Goal: Book appointment/travel/reservation

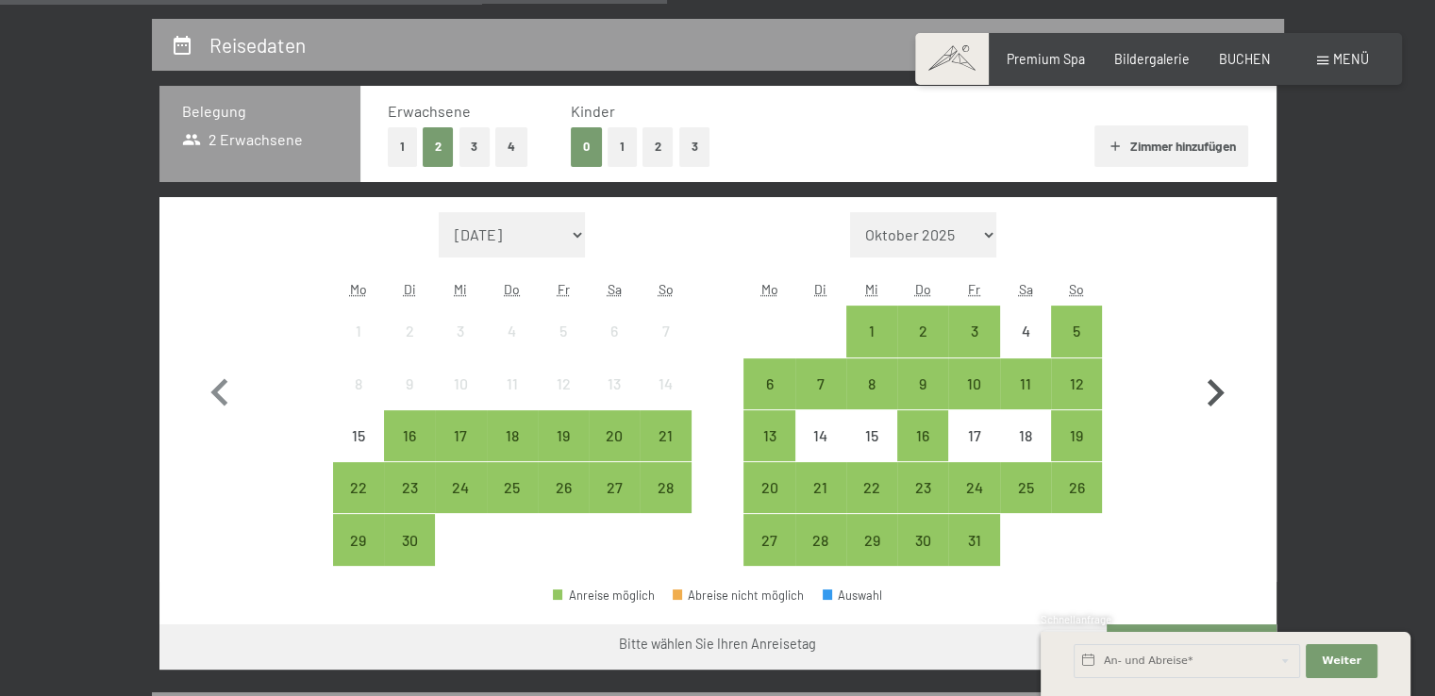
click at [1212, 392] on icon "button" at bounding box center [1215, 393] width 55 height 55
select select "[DATE]"
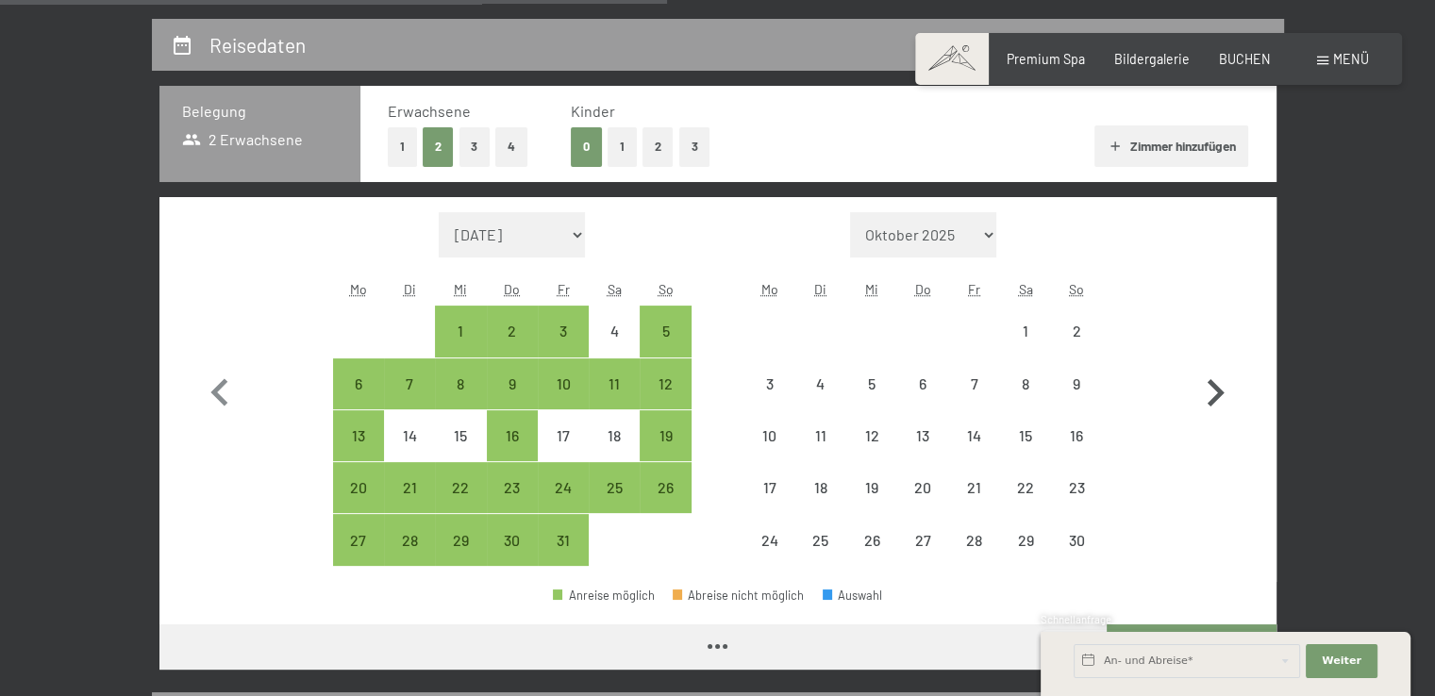
click at [1212, 392] on icon "button" at bounding box center [1215, 393] width 55 height 55
select select "2025-11-01"
select select "2025-12-01"
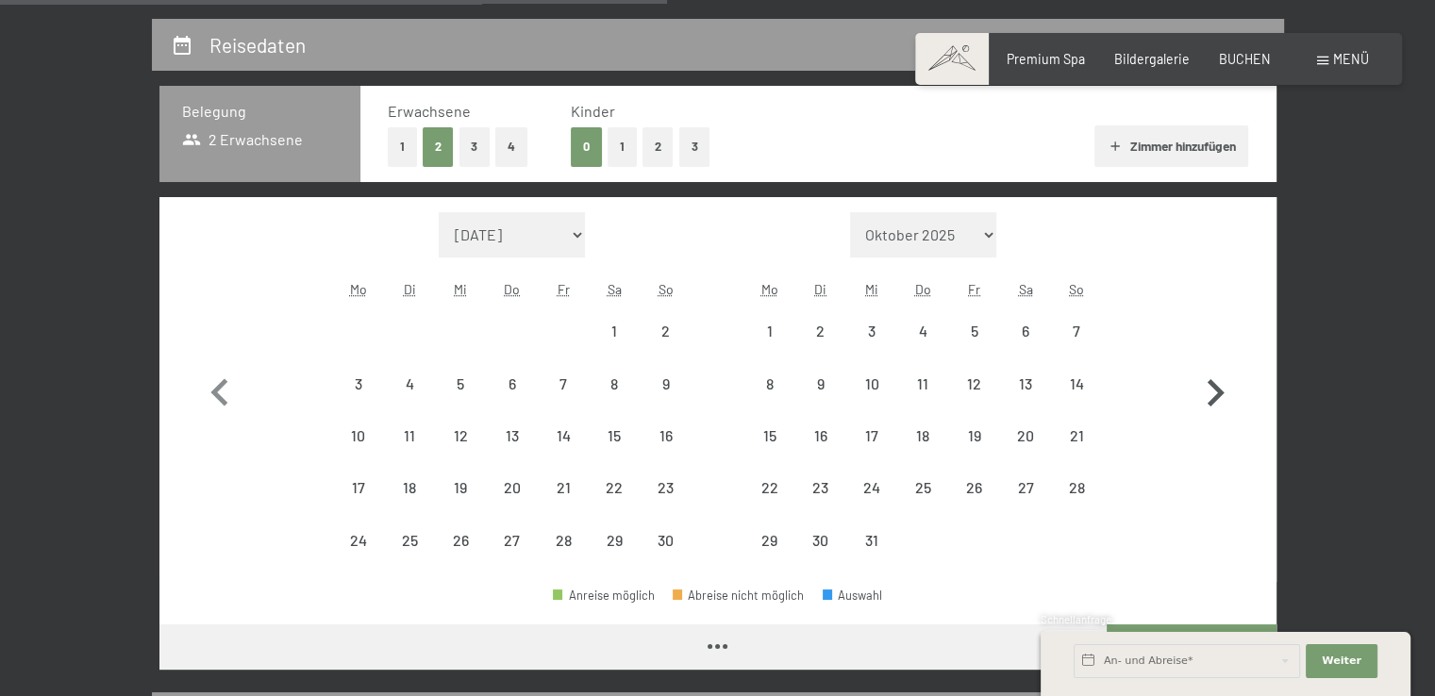
click at [1212, 392] on icon "button" at bounding box center [1215, 393] width 55 height 55
select select "2025-12-01"
select select "2026-01-01"
click at [1212, 392] on icon "button" at bounding box center [1215, 393] width 55 height 55
select select "2026-01-01"
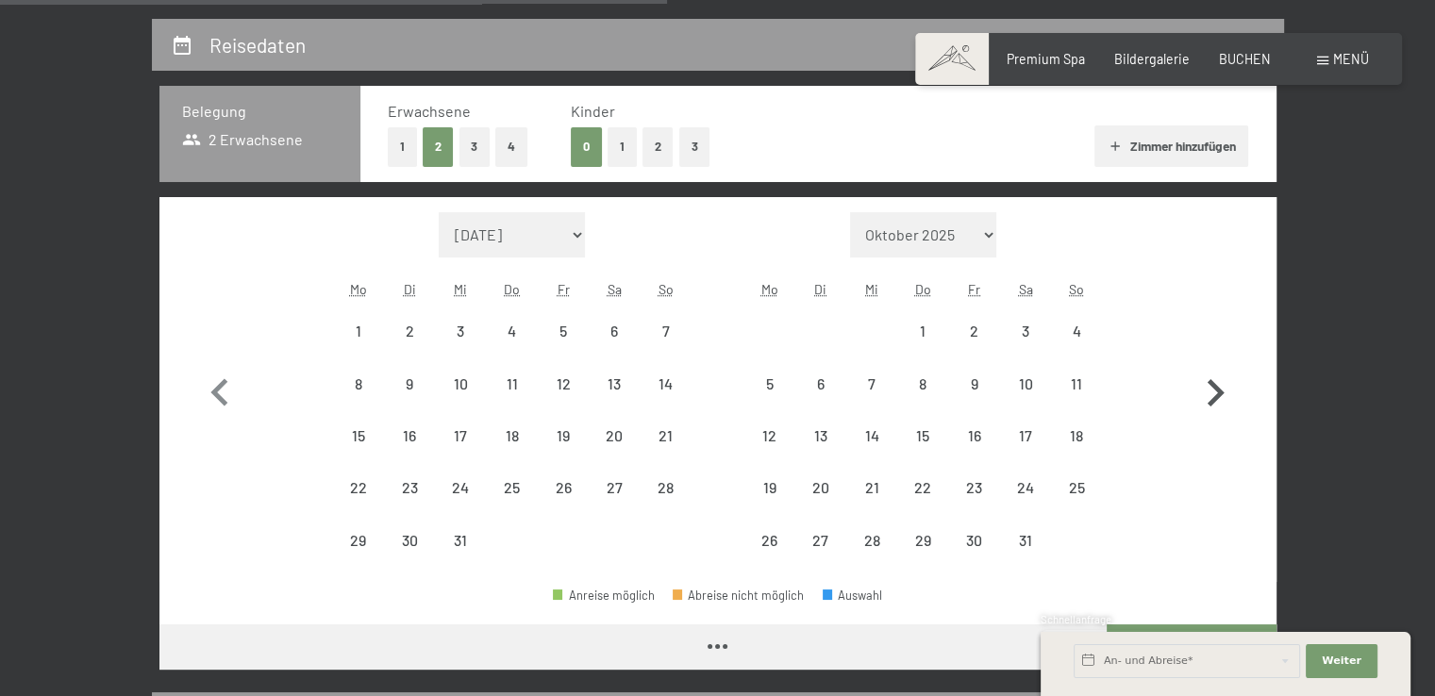
select select "2026-02-01"
click at [1212, 392] on icon "button" at bounding box center [1215, 393] width 55 height 55
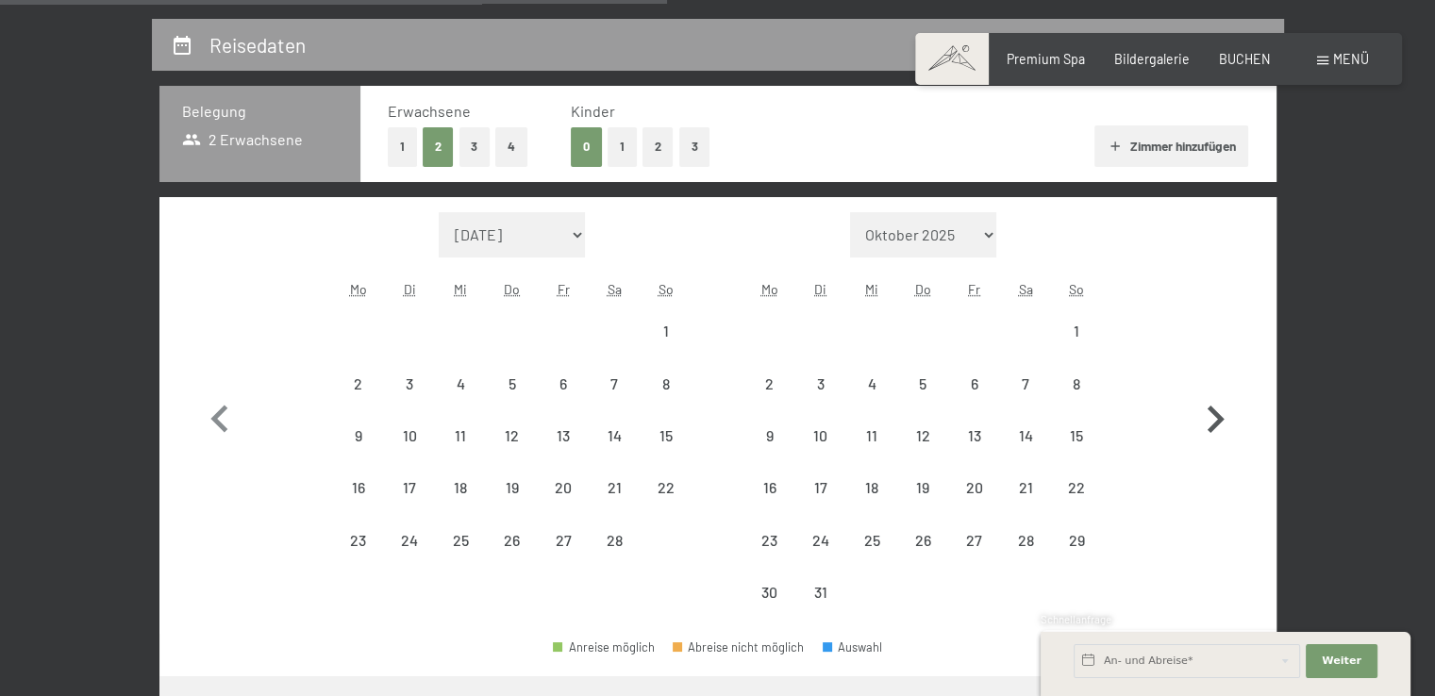
click at [1211, 392] on icon "button" at bounding box center [1215, 419] width 55 height 55
select select "2026-03-01"
select select "2026-04-01"
click at [1211, 392] on icon "button" at bounding box center [1215, 419] width 55 height 55
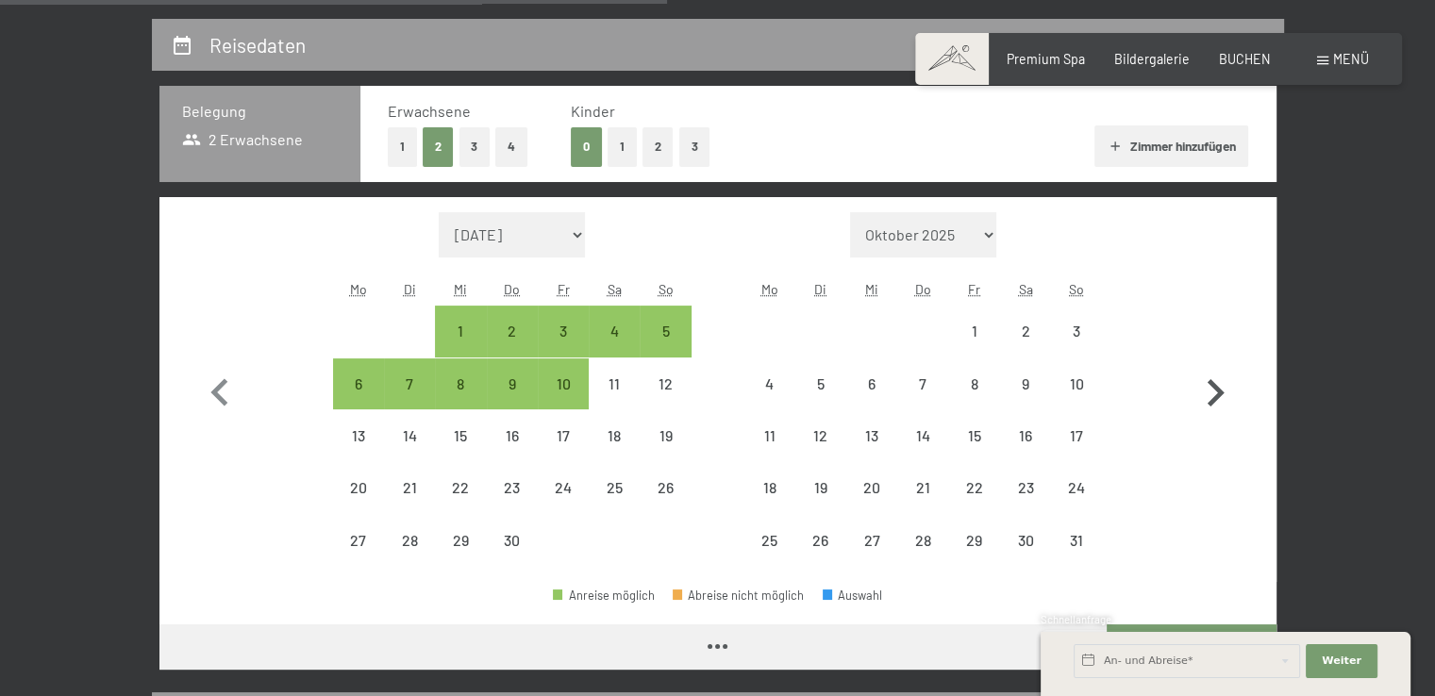
select select "2026-04-01"
select select "2026-05-01"
click at [1211, 392] on icon "button" at bounding box center [1215, 393] width 55 height 55
select select "2026-05-01"
select select "2026-06-01"
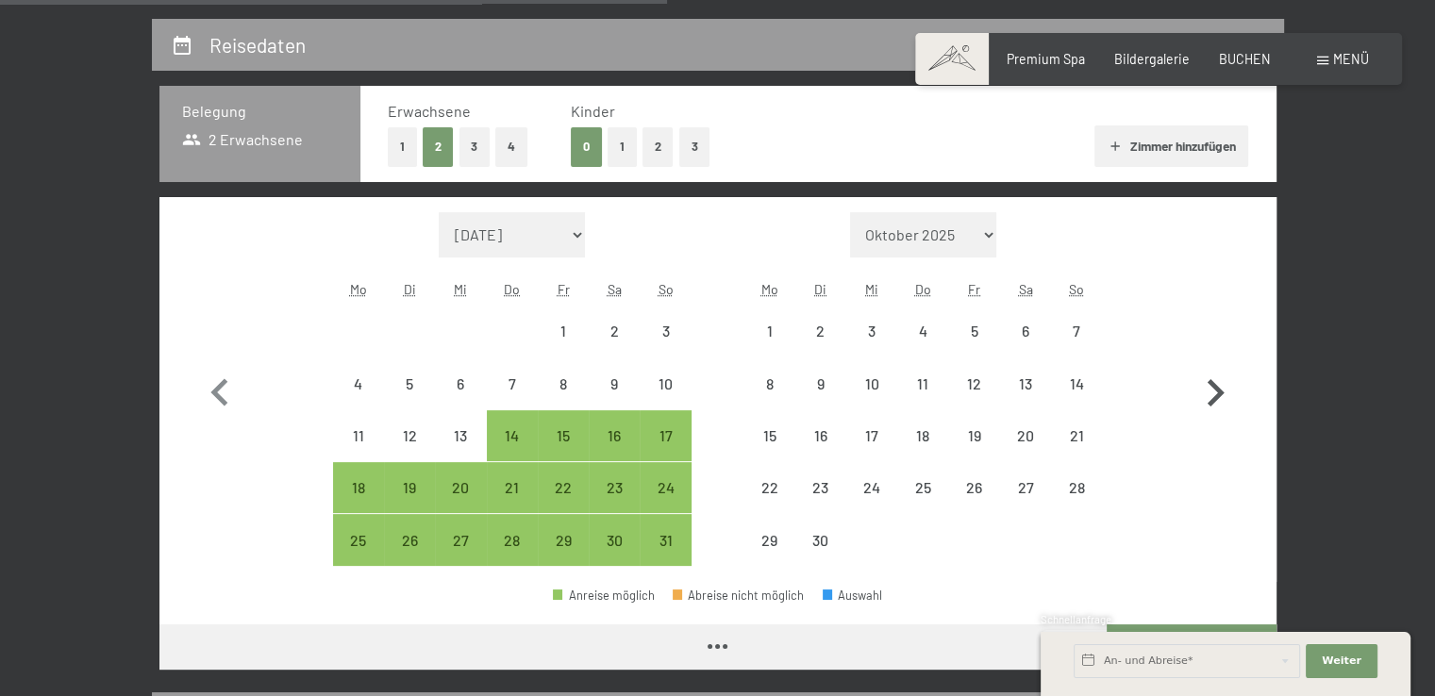
click at [1211, 392] on icon "button" at bounding box center [1215, 393] width 55 height 55
select select "2026-06-01"
select select "2026-07-01"
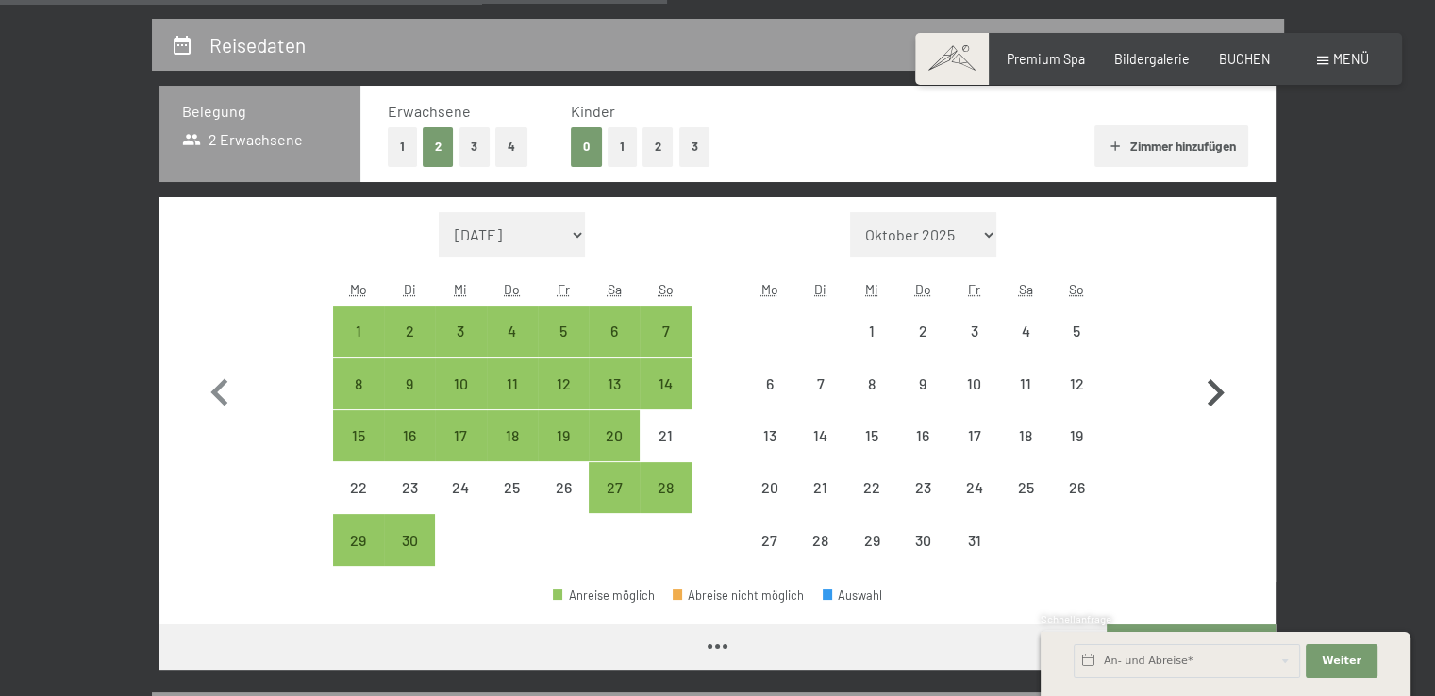
select select "2026-06-01"
select select "2026-07-01"
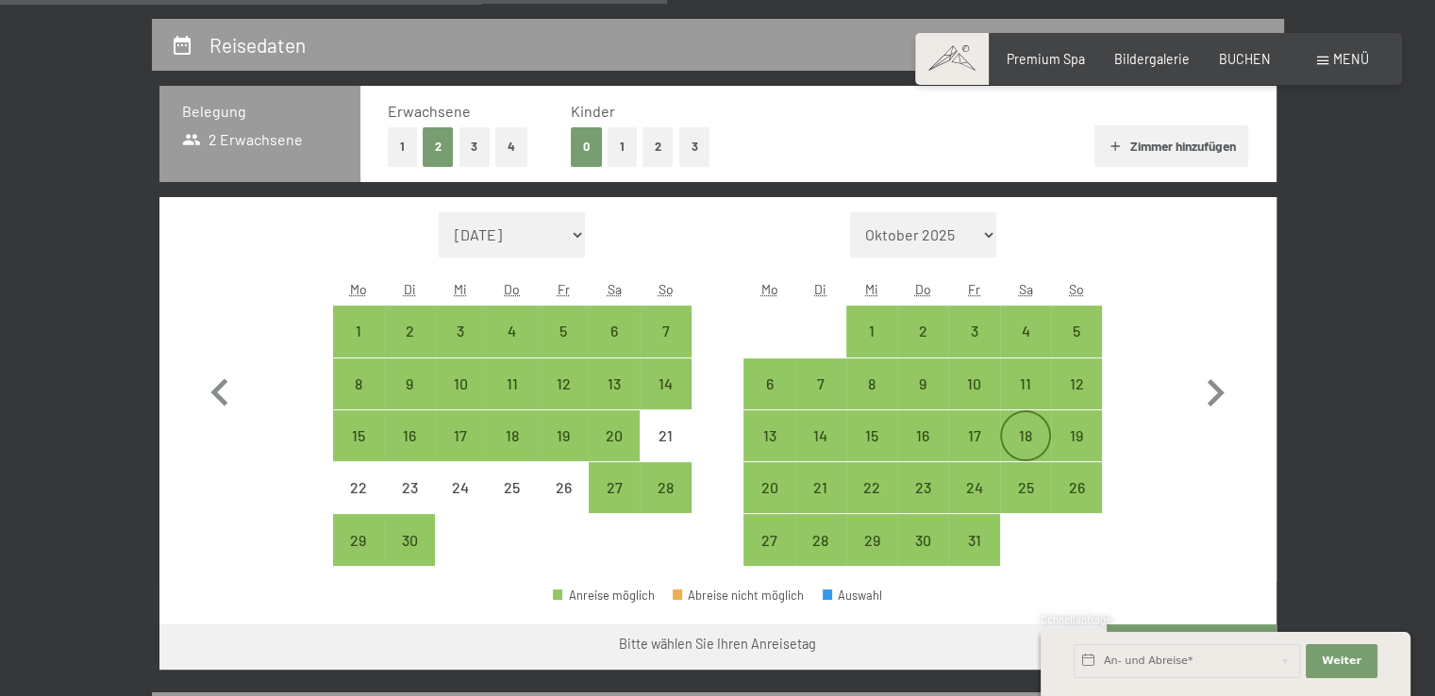
click at [1034, 435] on div "18" at bounding box center [1025, 451] width 47 height 47
select select "2026-06-01"
select select "2026-07-01"
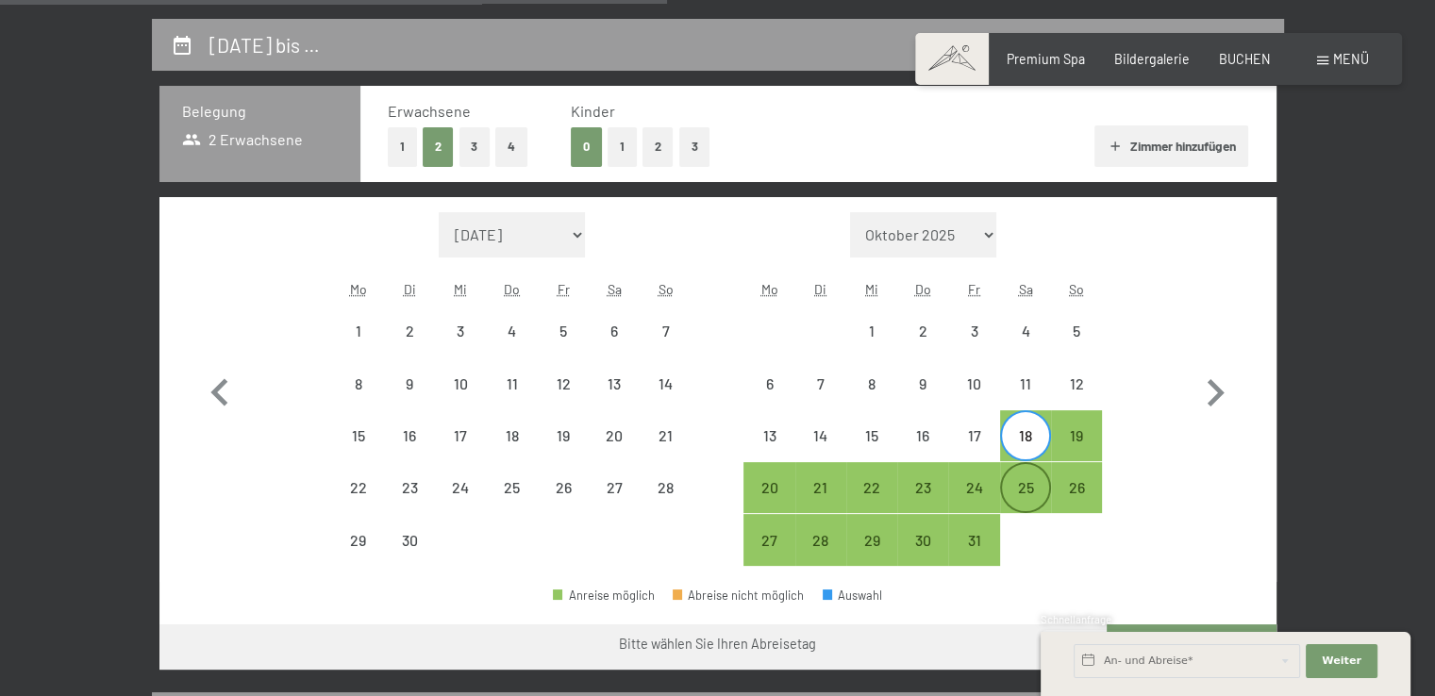
click at [1030, 482] on div "25" at bounding box center [1025, 503] width 47 height 47
select select "2026-06-01"
select select "2026-07-01"
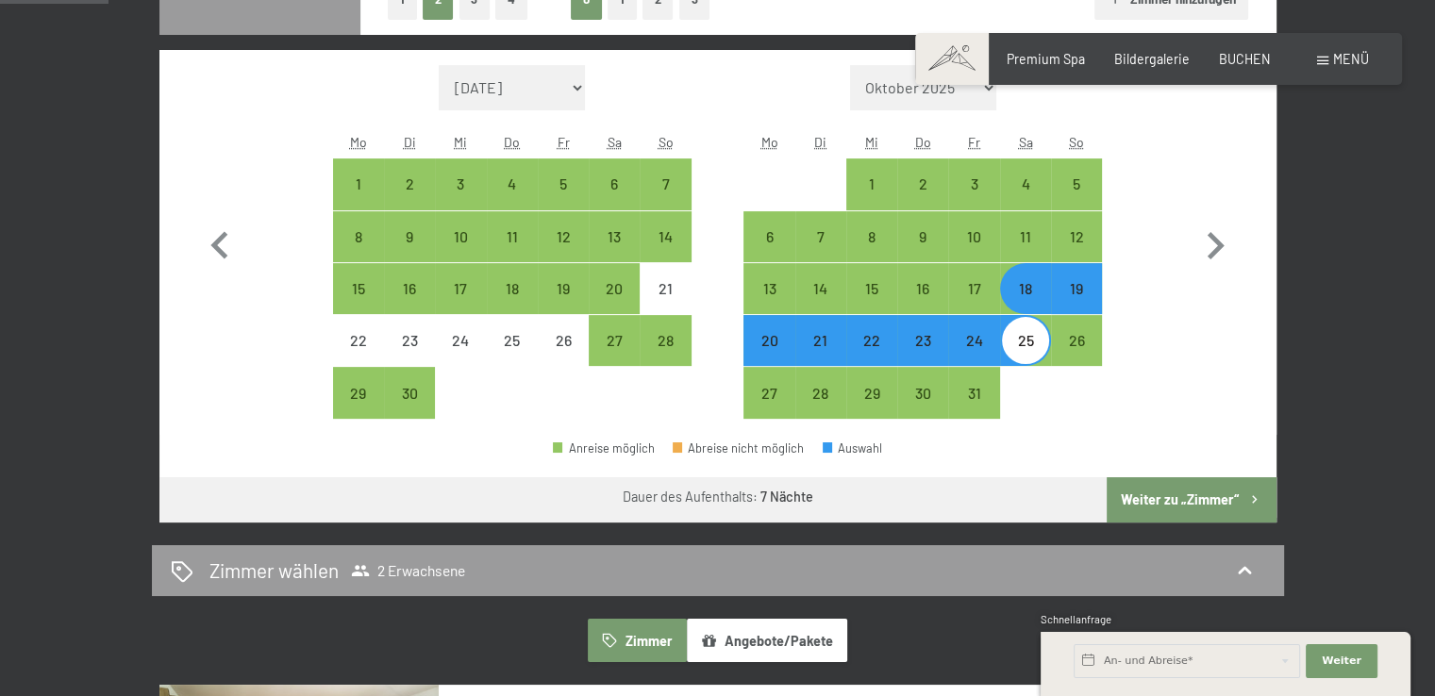
scroll to position [660, 0]
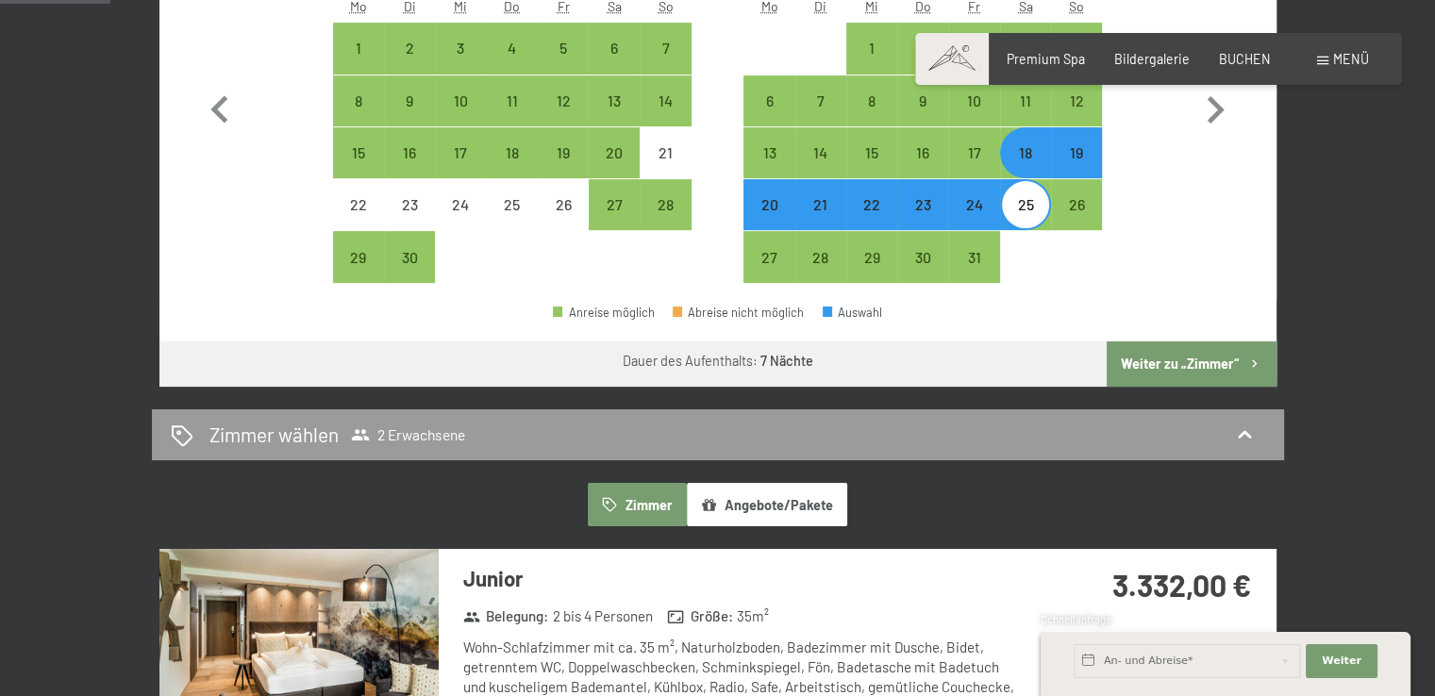
click at [1193, 371] on button "Weiter zu „Zimmer“" at bounding box center [1191, 364] width 169 height 45
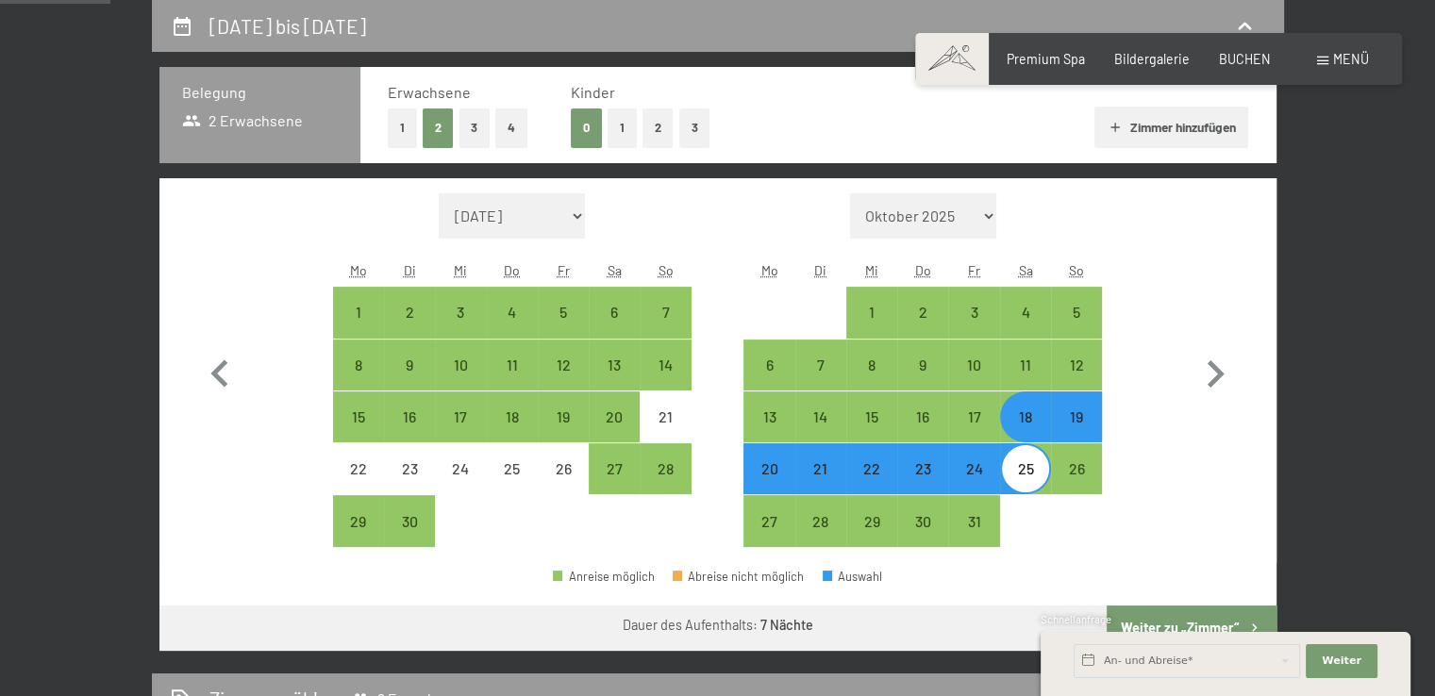
select select "2026-06-01"
select select "2026-07-01"
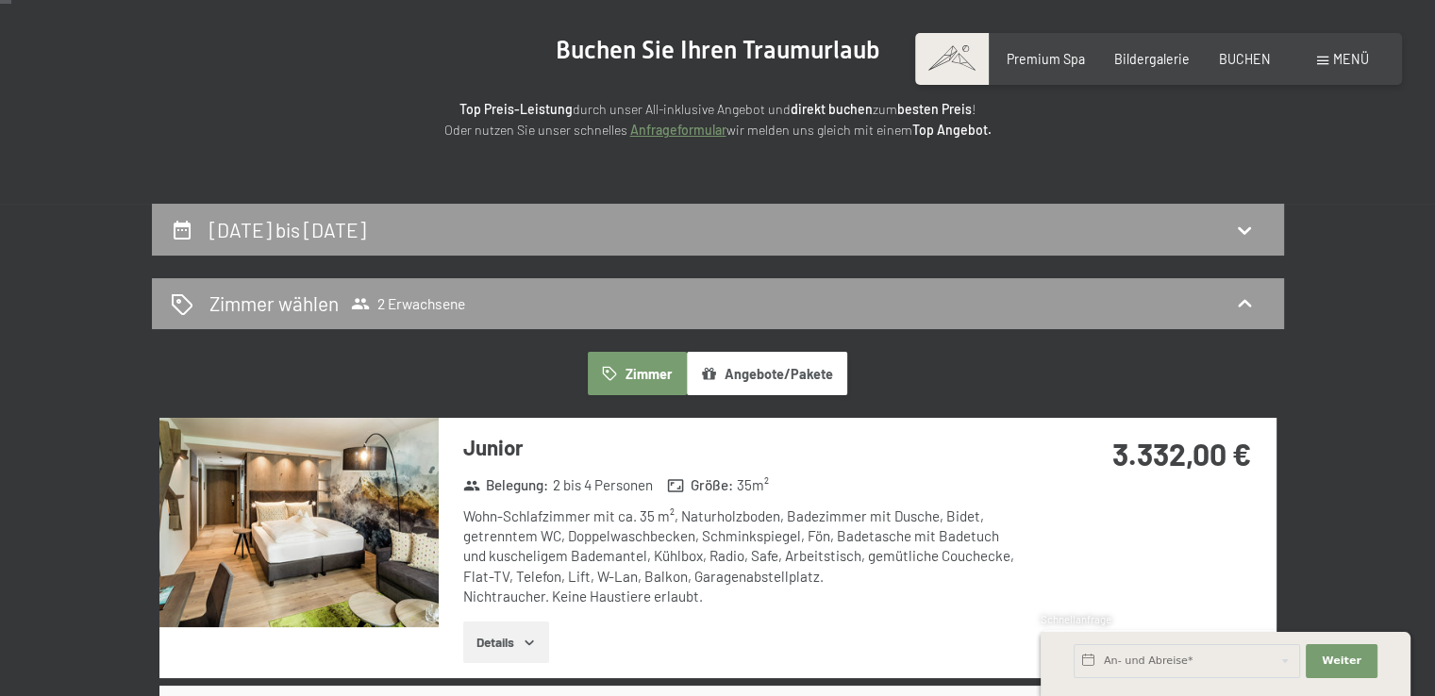
scroll to position [0, 0]
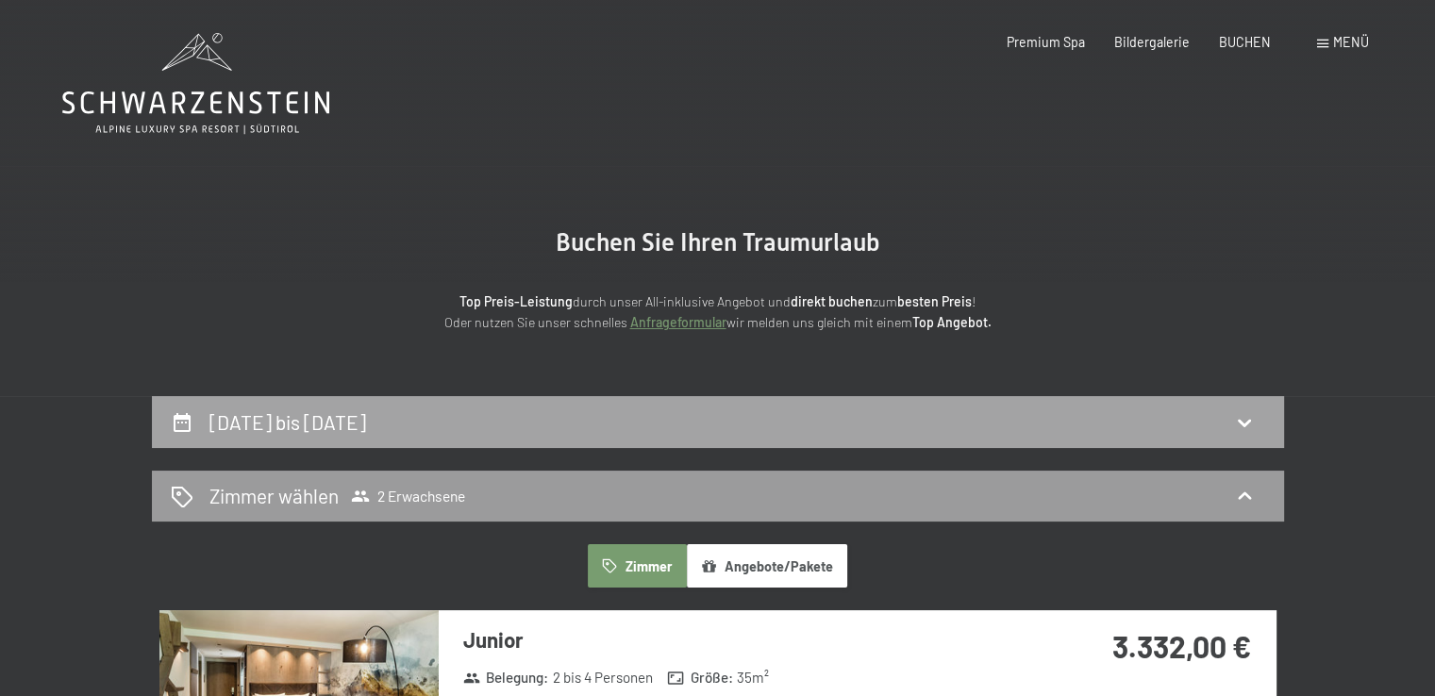
click at [298, 430] on h2 "18. Juli bis 25. Juli 2026" at bounding box center [287, 422] width 157 height 24
select select "2026-06-01"
select select "2026-07-01"
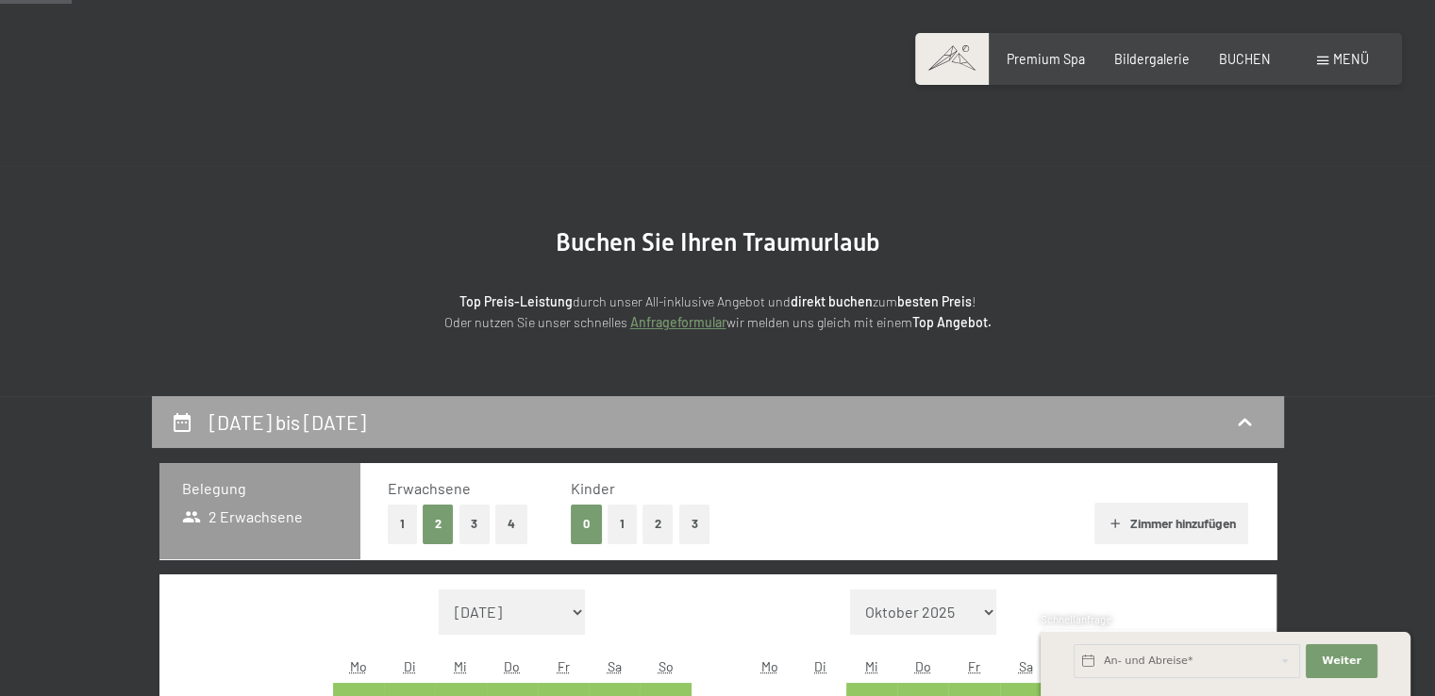
scroll to position [396, 0]
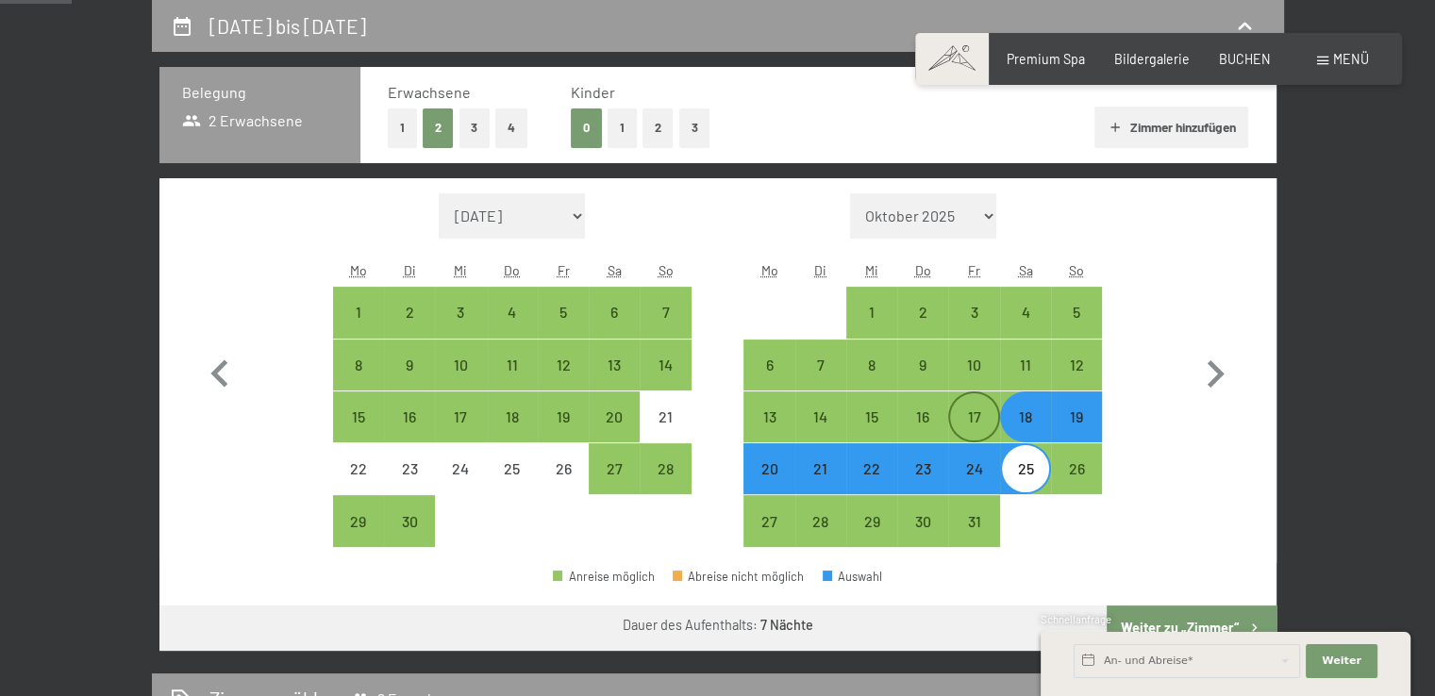
click at [970, 409] on div "17" at bounding box center [973, 432] width 47 height 47
select select "2026-06-01"
select select "2026-07-01"
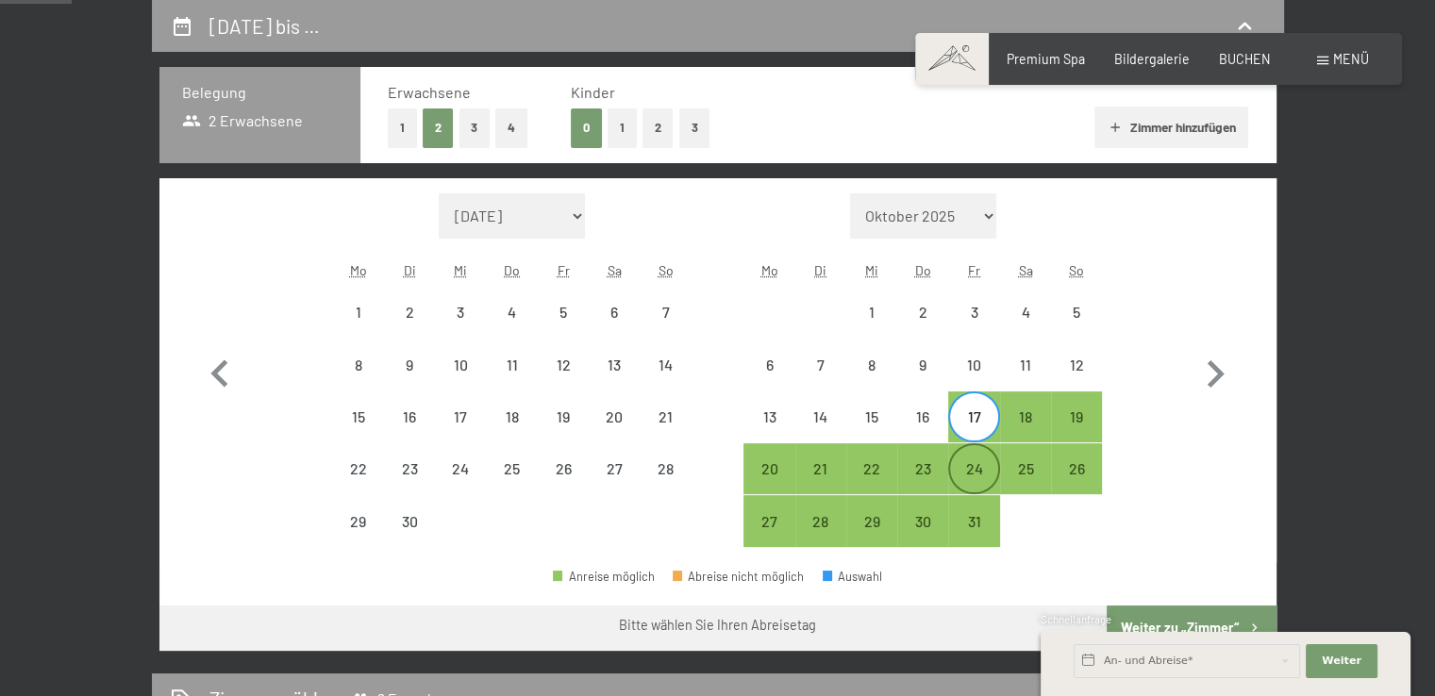
click at [984, 463] on div "24" at bounding box center [973, 484] width 47 height 47
select select "2026-06-01"
select select "2026-07-01"
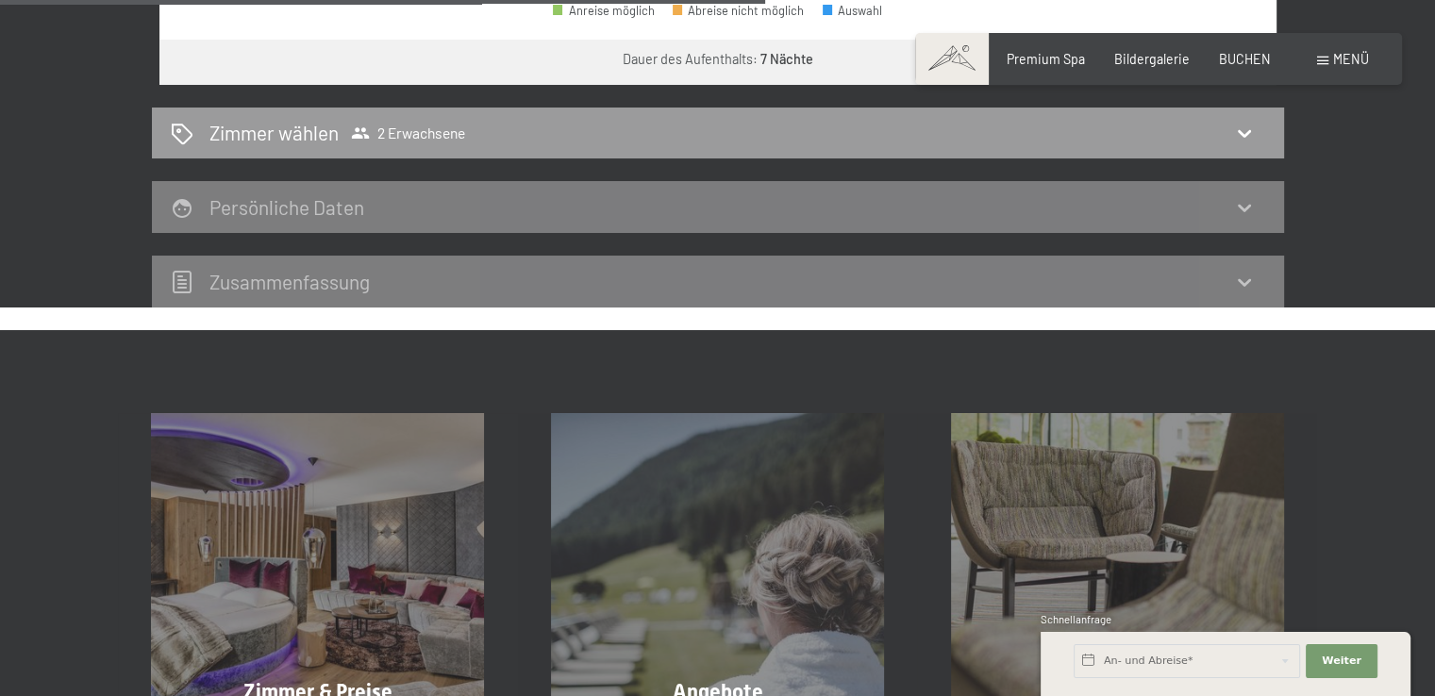
scroll to position [491, 0]
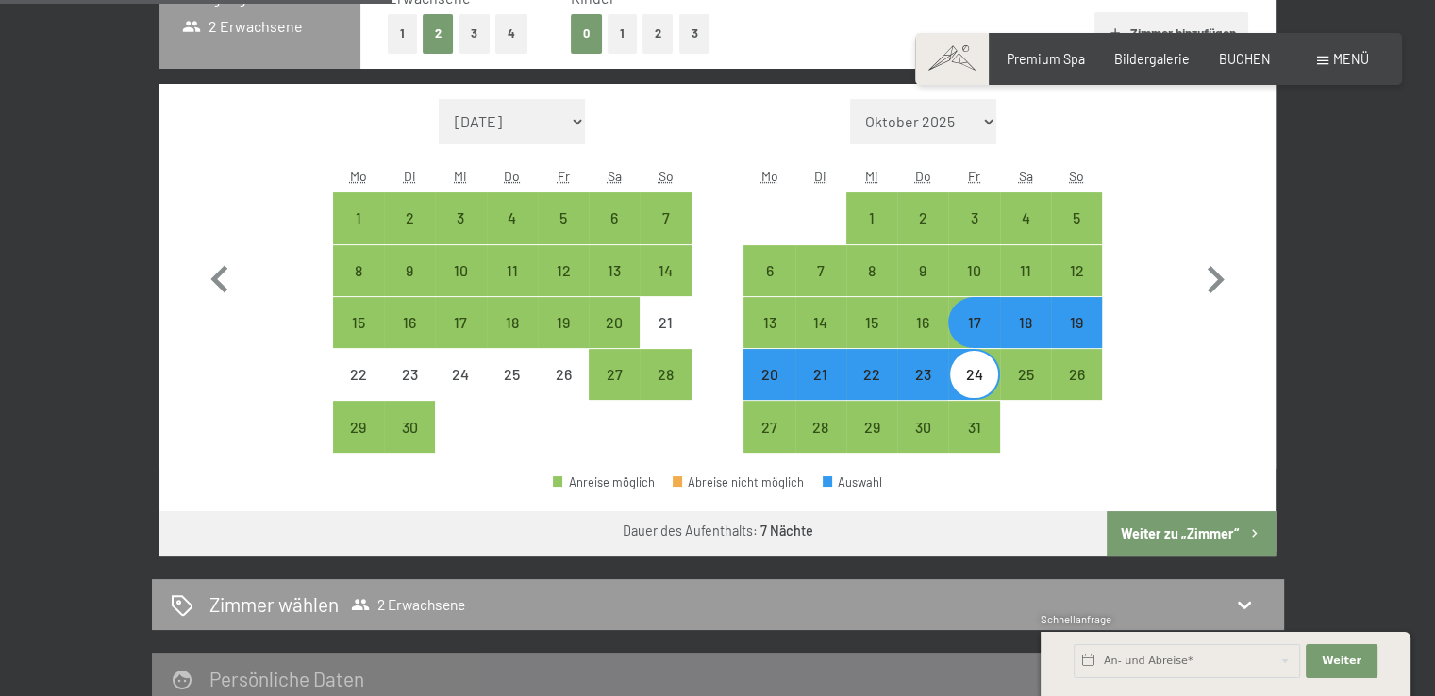
click at [1126, 530] on button "Weiter zu „Zimmer“" at bounding box center [1191, 533] width 169 height 45
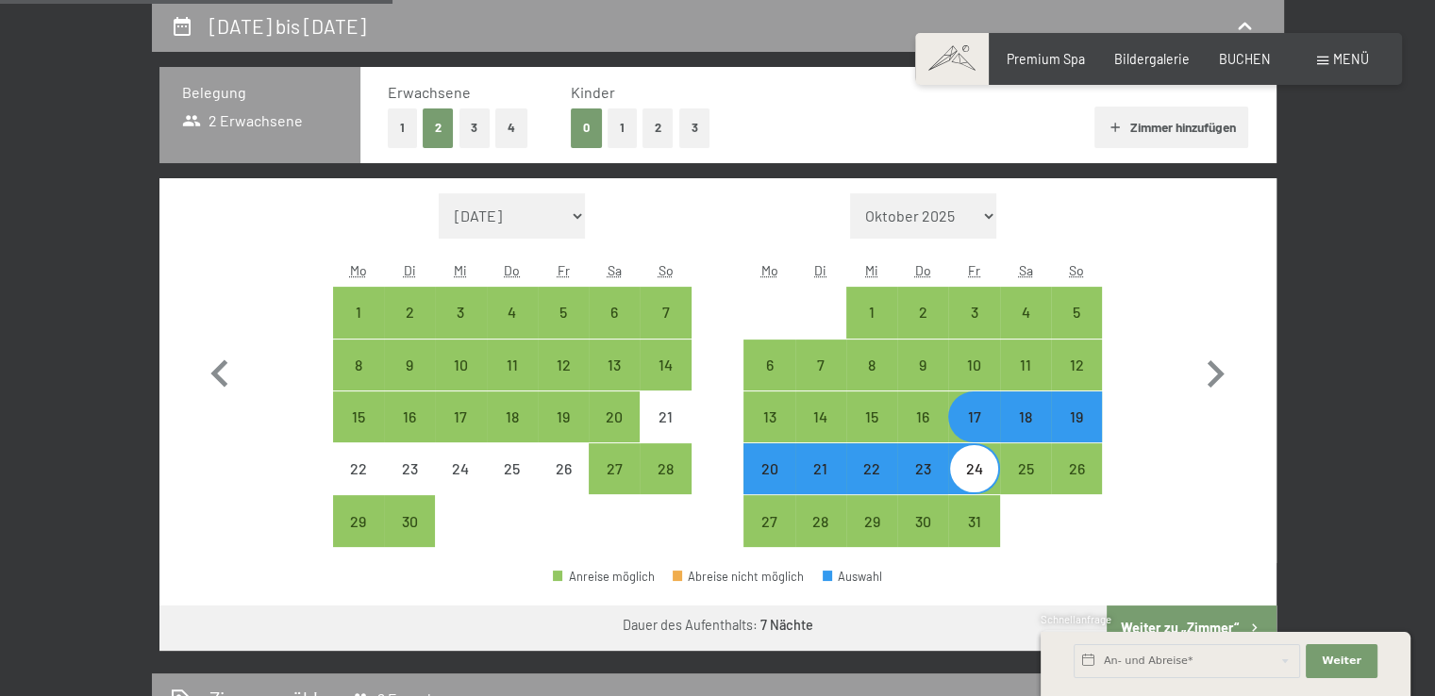
select select "2026-06-01"
select select "2026-07-01"
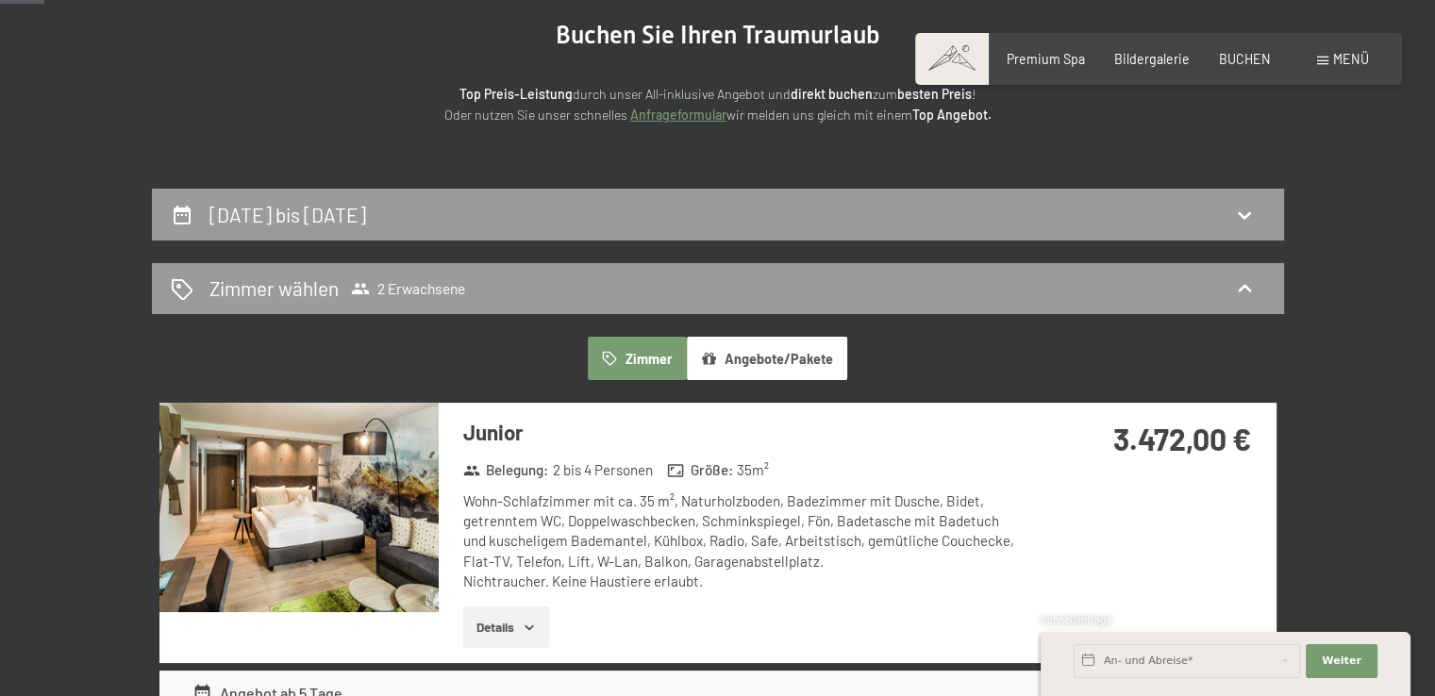
scroll to position [0, 0]
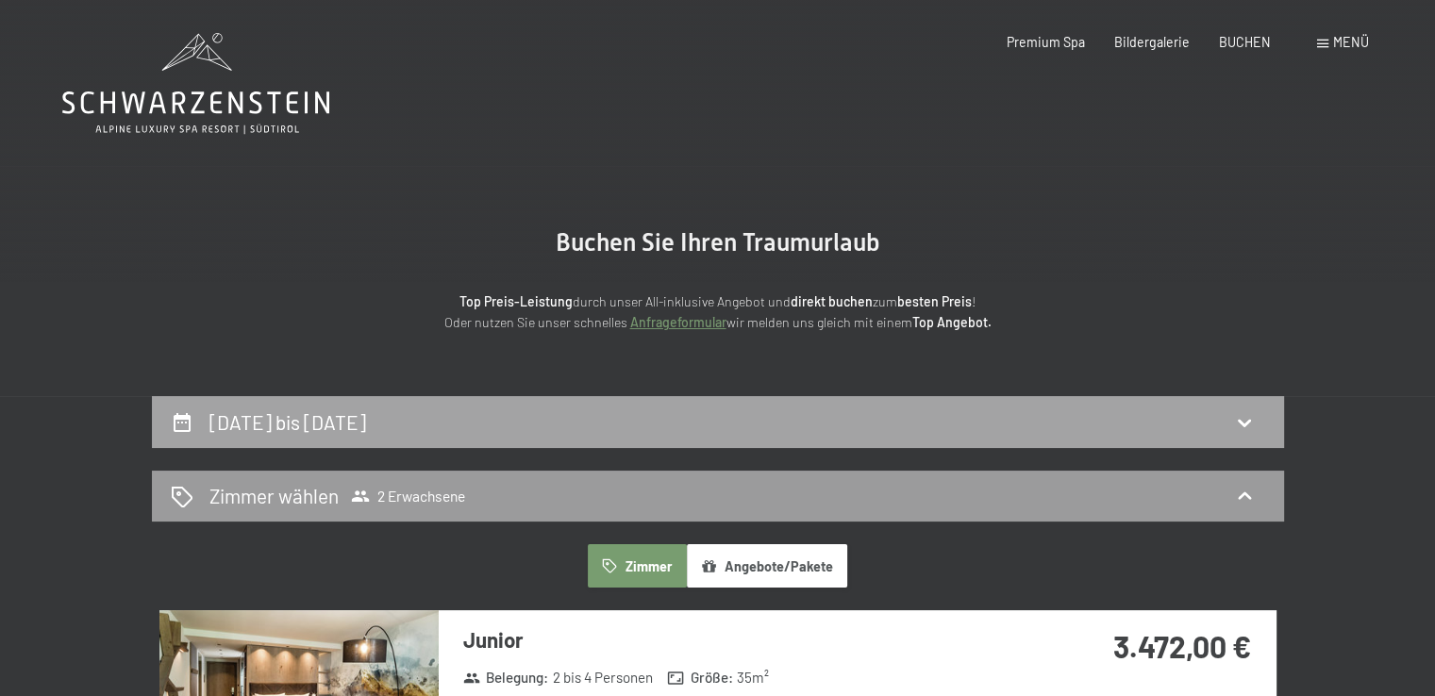
click at [299, 424] on h2 "17. Juli bis 24. Juli 2026" at bounding box center [287, 422] width 157 height 24
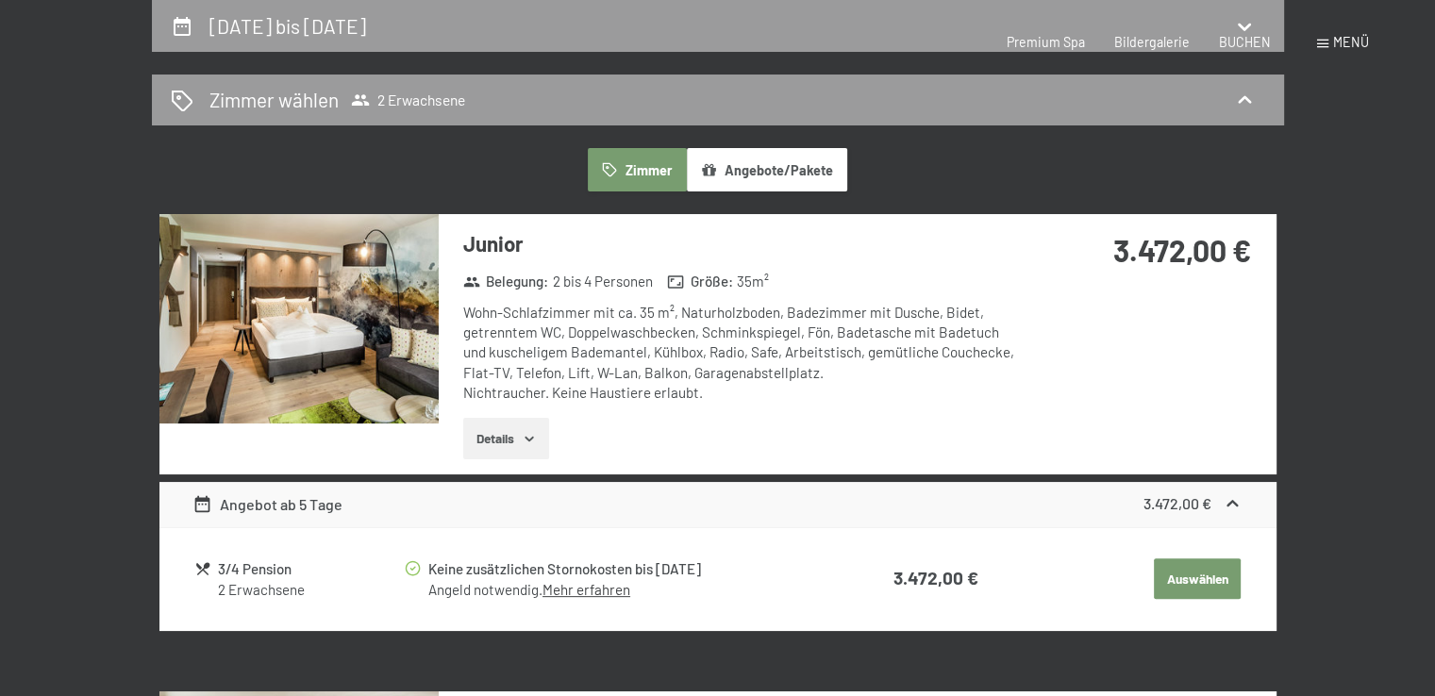
select select "2026-06-01"
select select "2026-07-01"
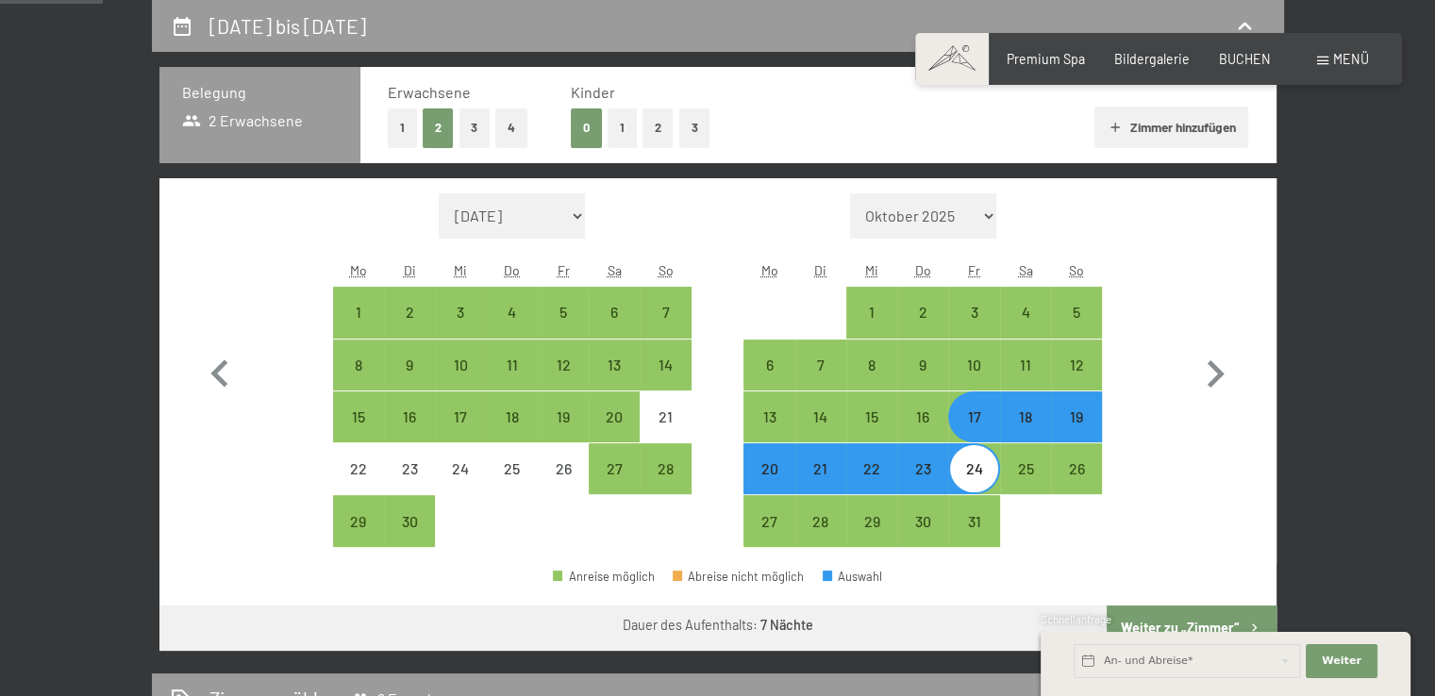
click at [1087, 421] on div "19" at bounding box center [1076, 432] width 47 height 47
select select "2026-06-01"
select select "2026-07-01"
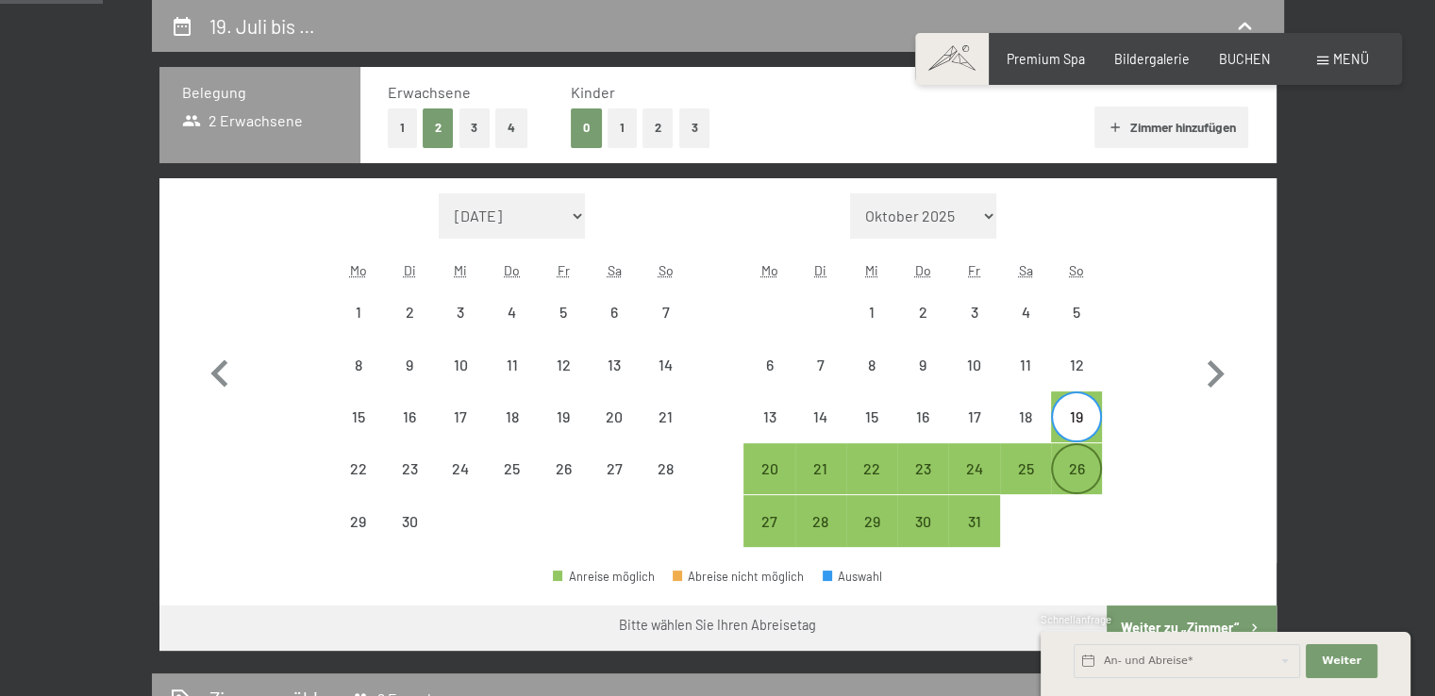
click at [1087, 471] on div "26" at bounding box center [1076, 484] width 47 height 47
select select "2026-06-01"
select select "2026-07-01"
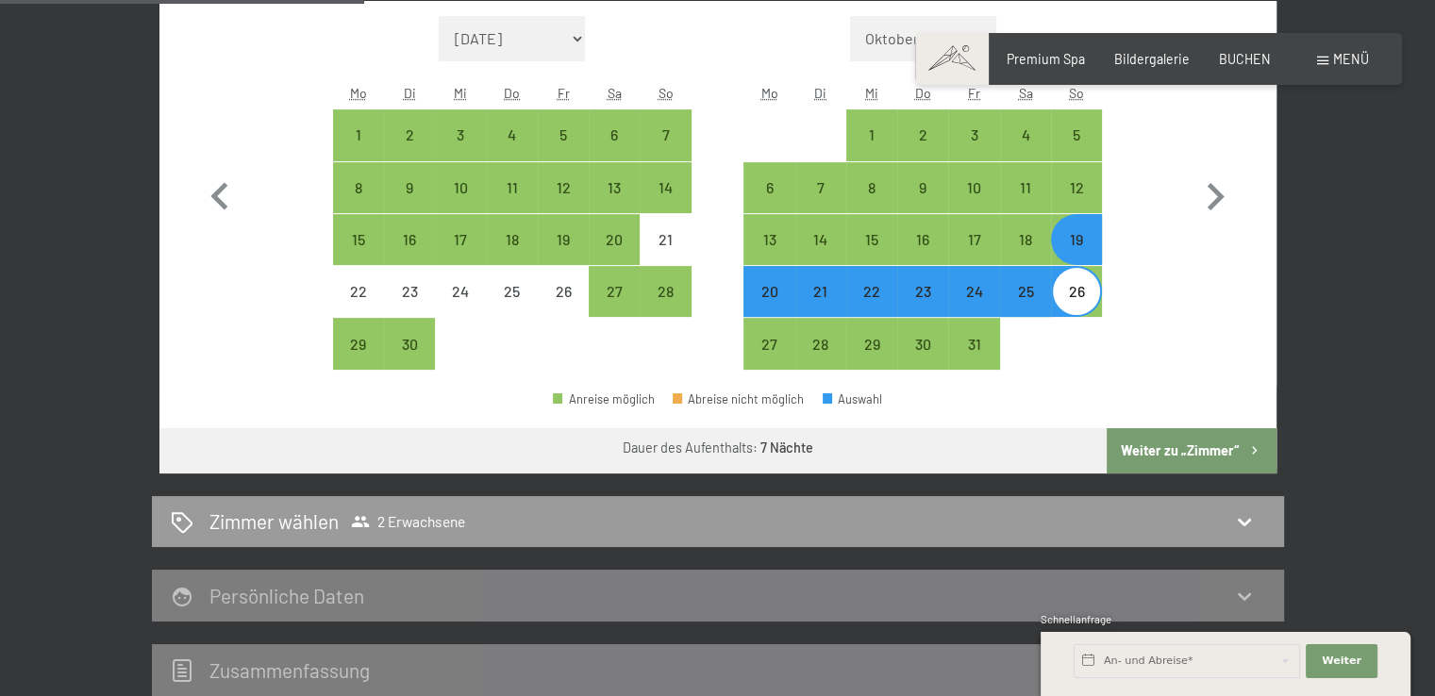
scroll to position [679, 0]
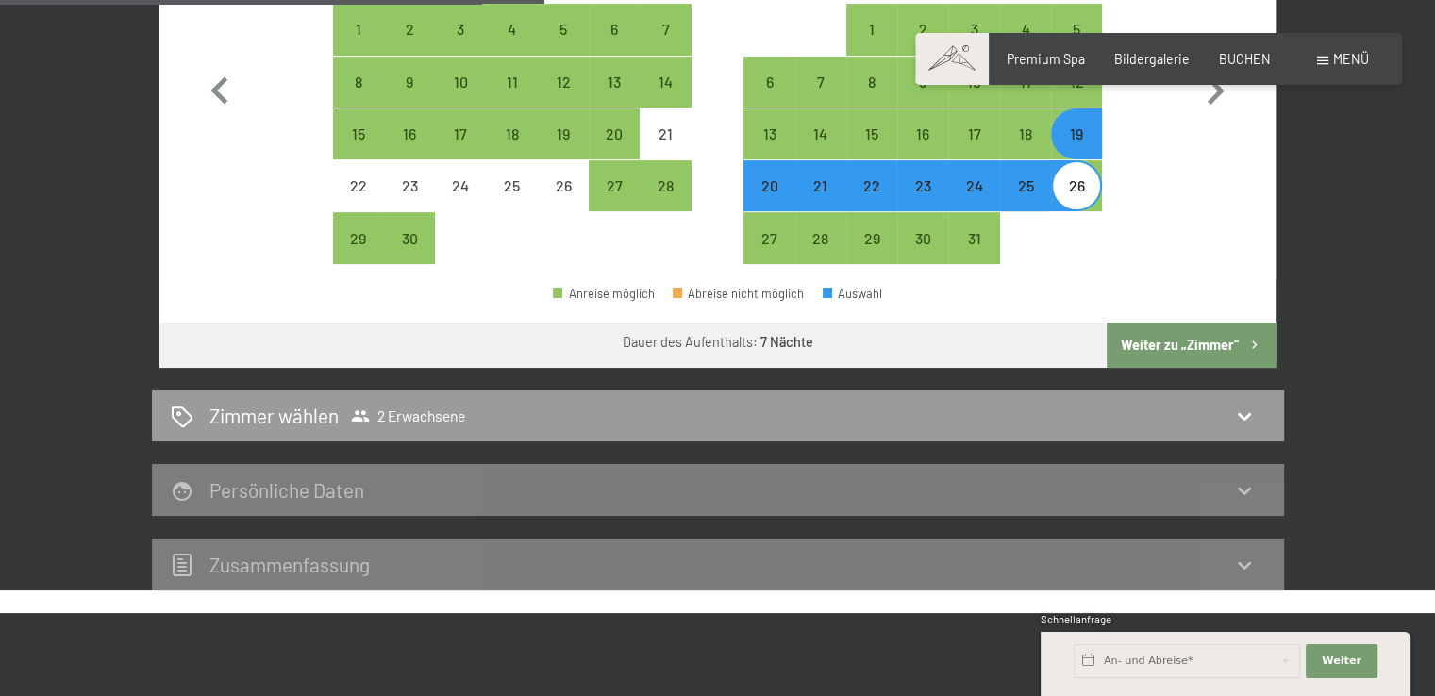
click at [1177, 352] on button "Weiter zu „Zimmer“" at bounding box center [1191, 345] width 169 height 45
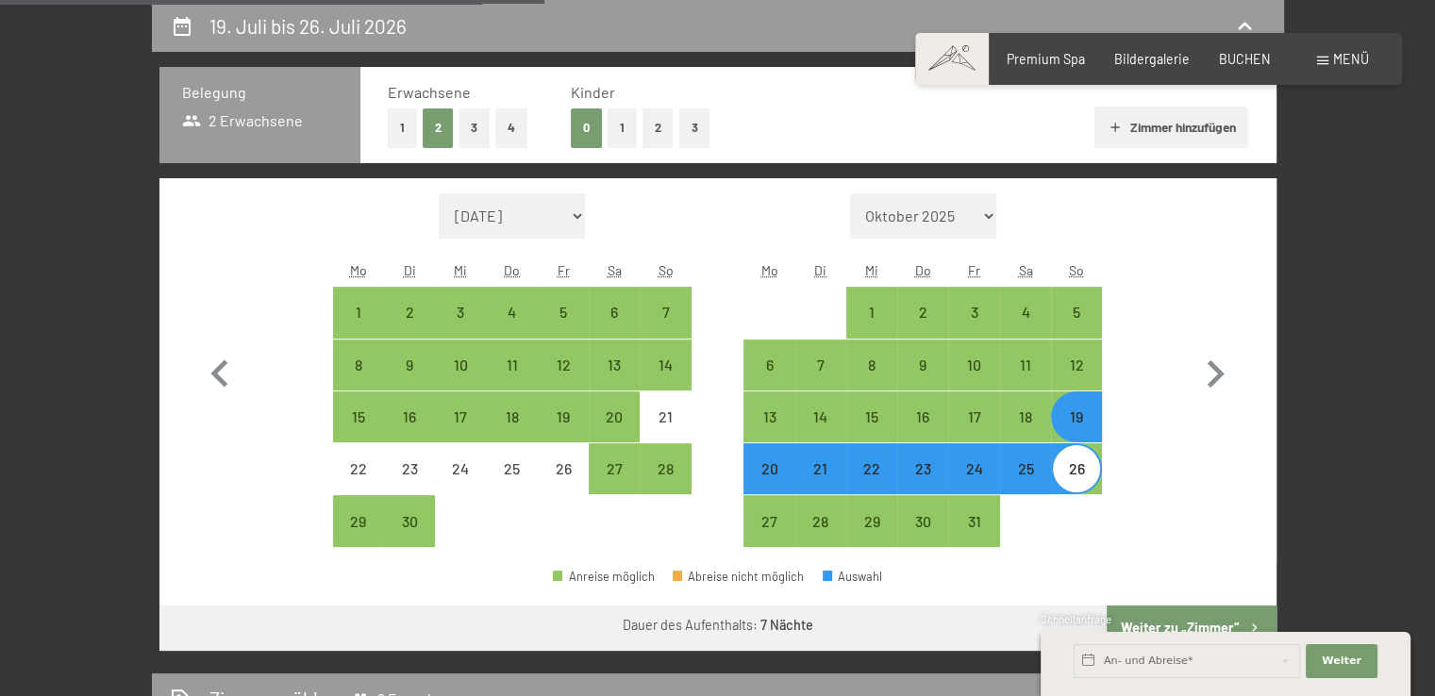
select select "2026-06-01"
select select "2026-07-01"
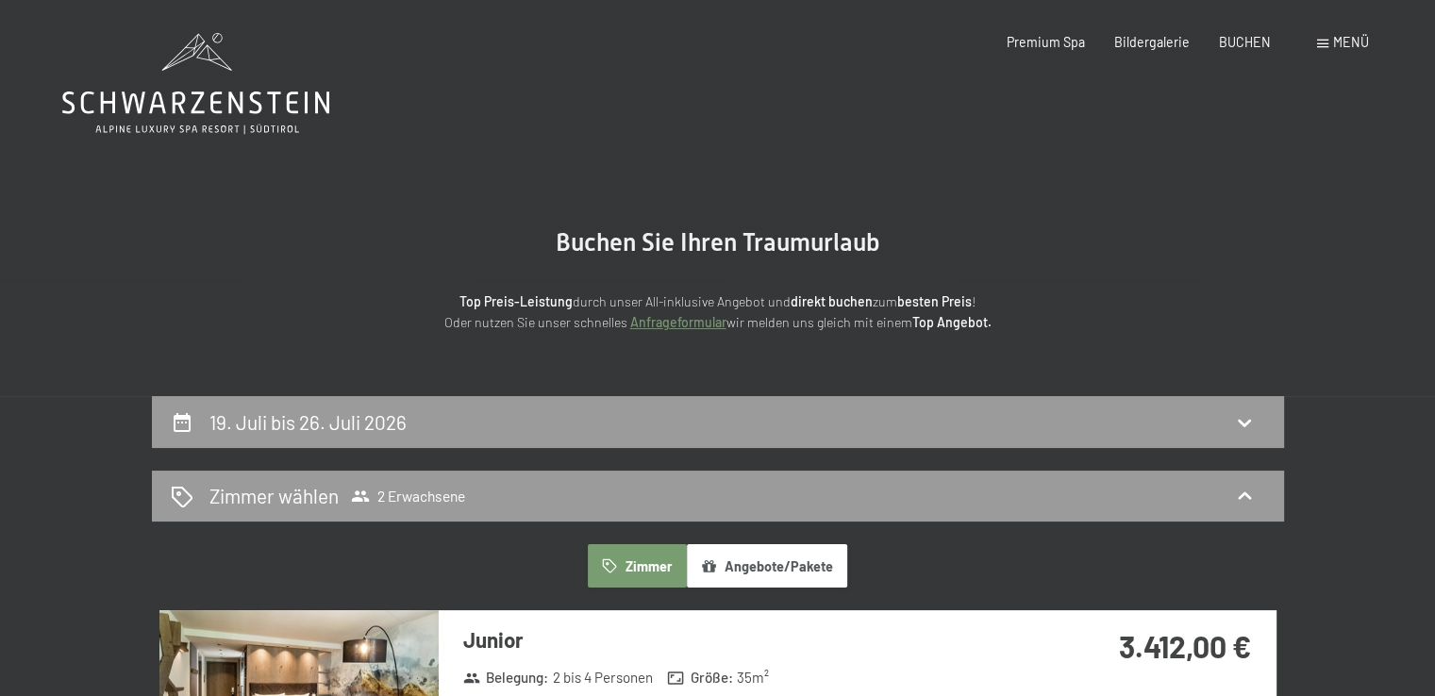
scroll to position [0, 0]
click at [1046, 46] on span "Premium Spa" at bounding box center [1046, 39] width 78 height 16
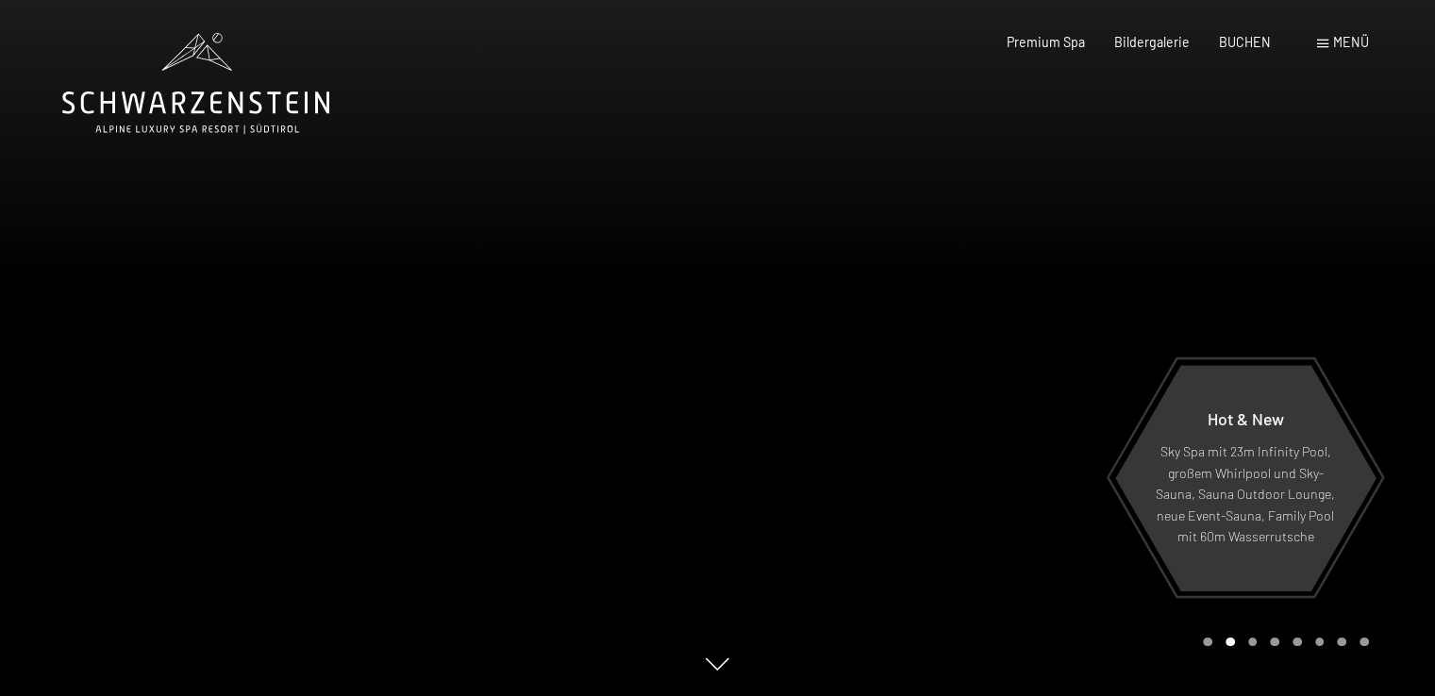
click at [1336, 45] on span "Menü" at bounding box center [1351, 42] width 36 height 16
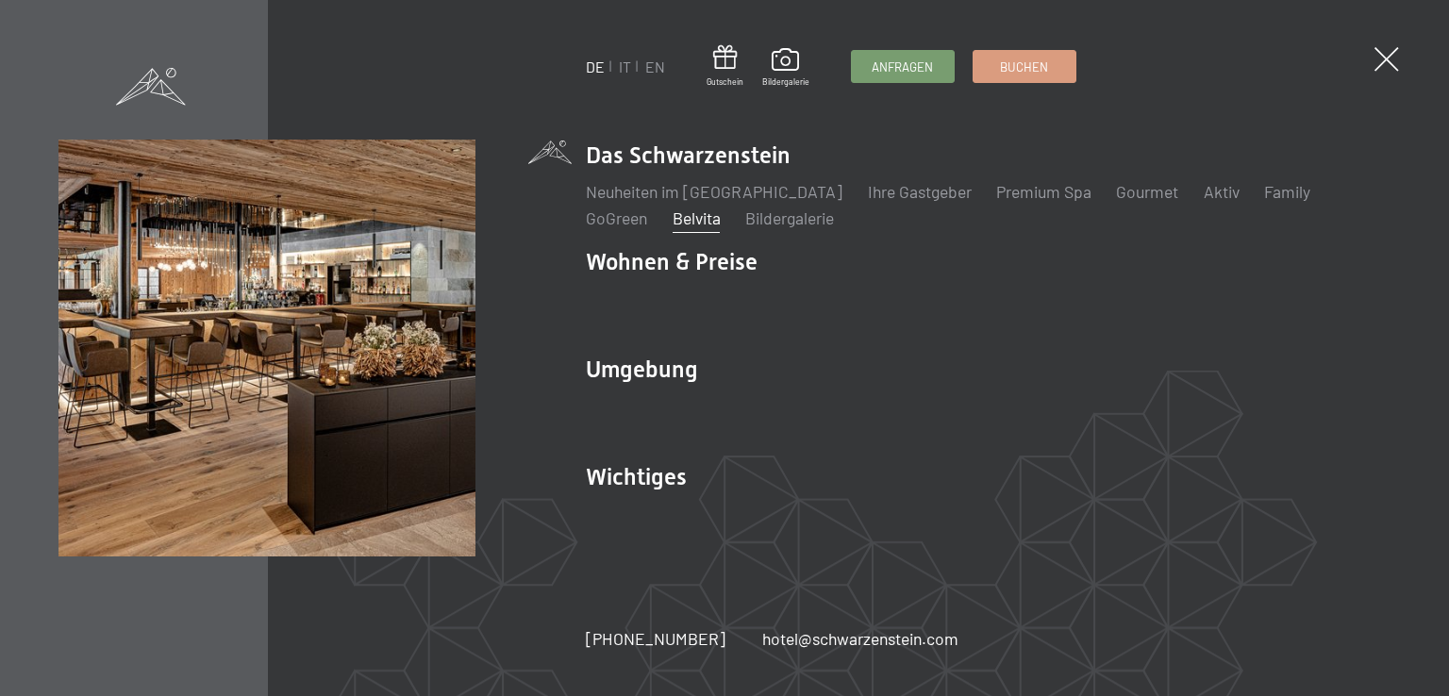
click at [672, 224] on link "Belvita" at bounding box center [696, 218] width 48 height 21
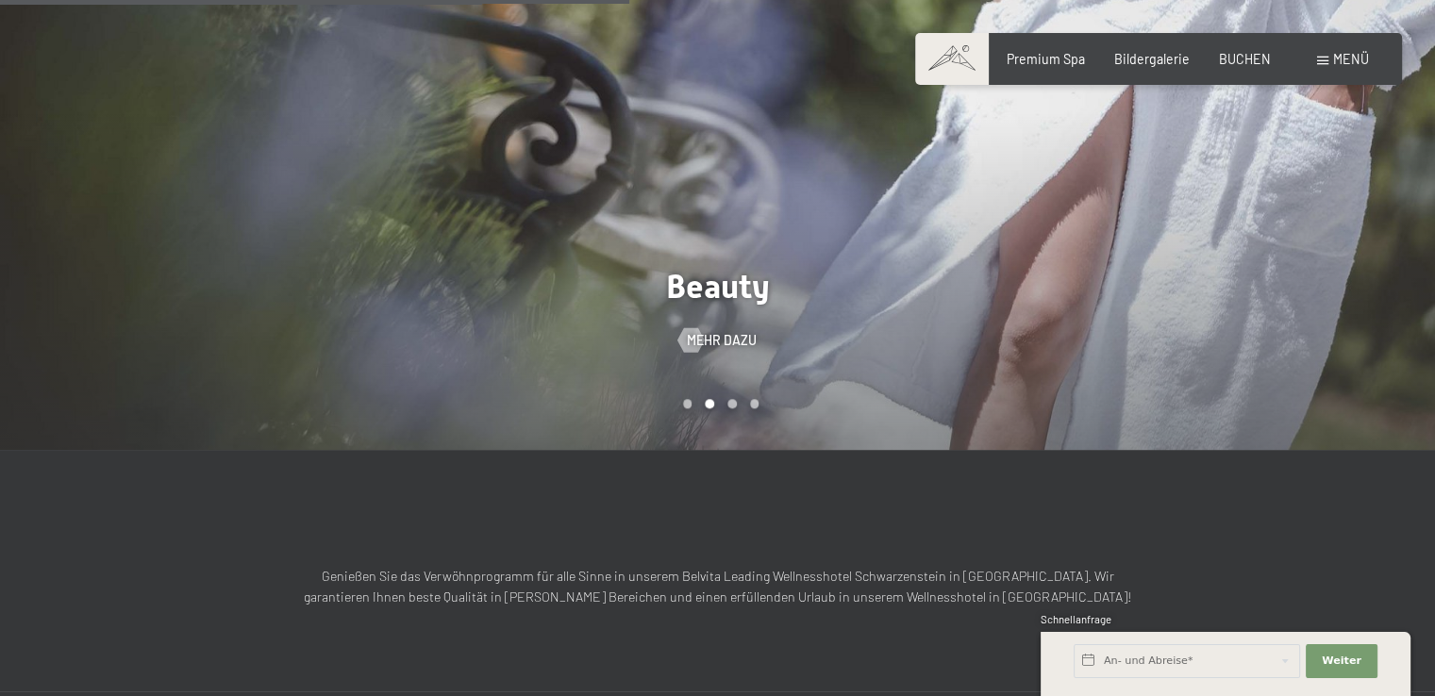
scroll to position [1226, 0]
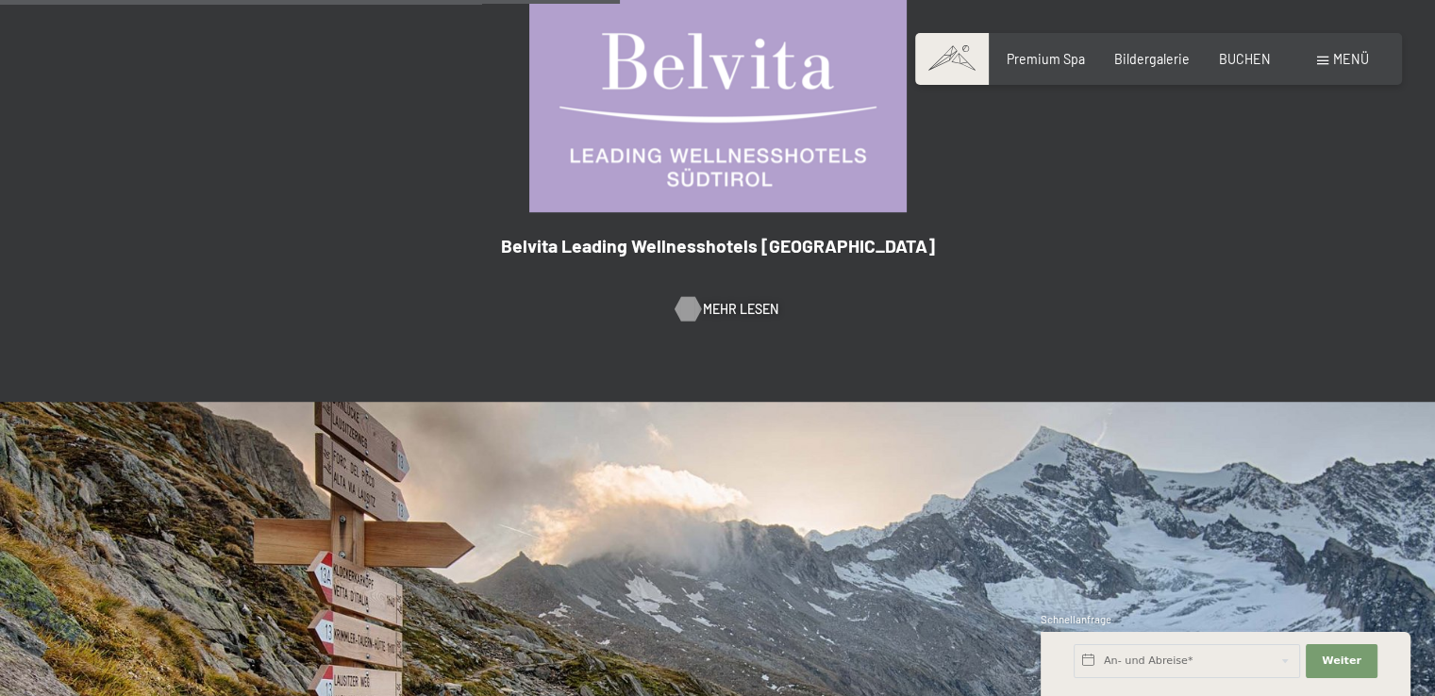
click at [727, 300] on span "Mehr Lesen" at bounding box center [740, 309] width 75 height 19
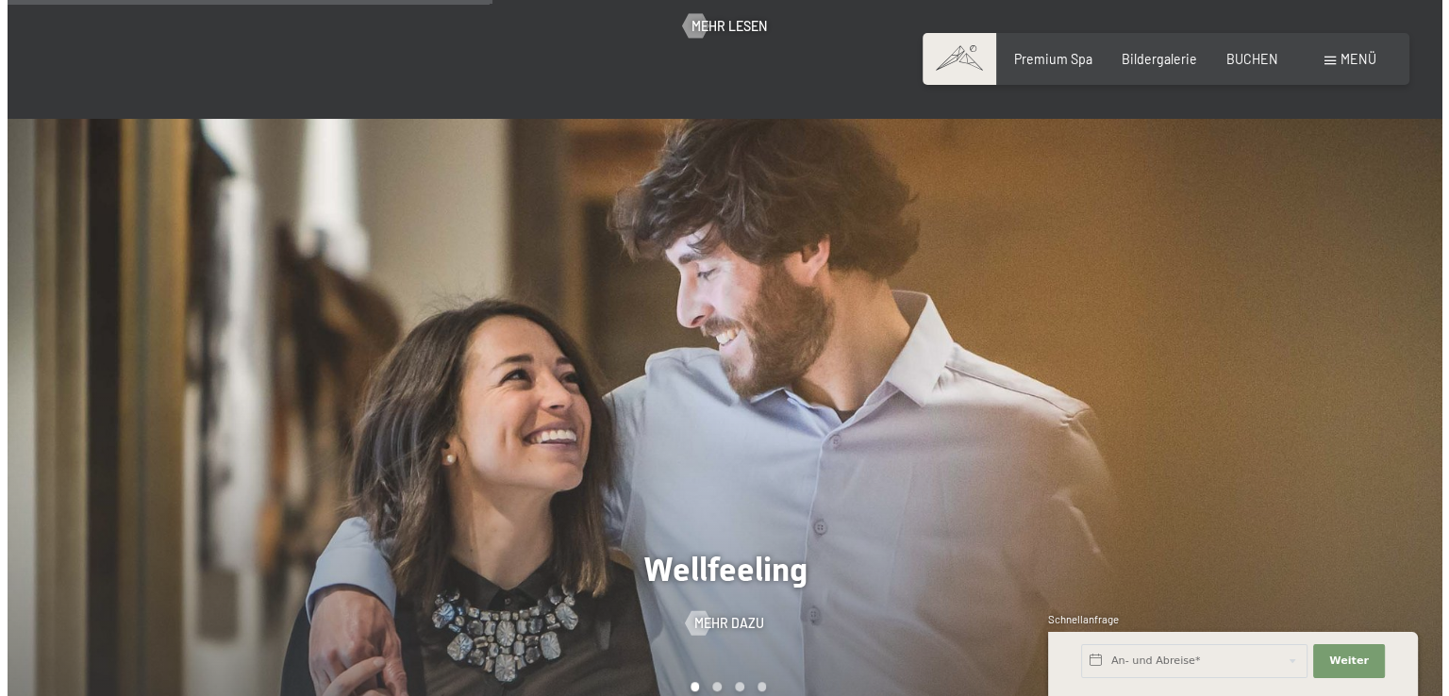
scroll to position [943, 0]
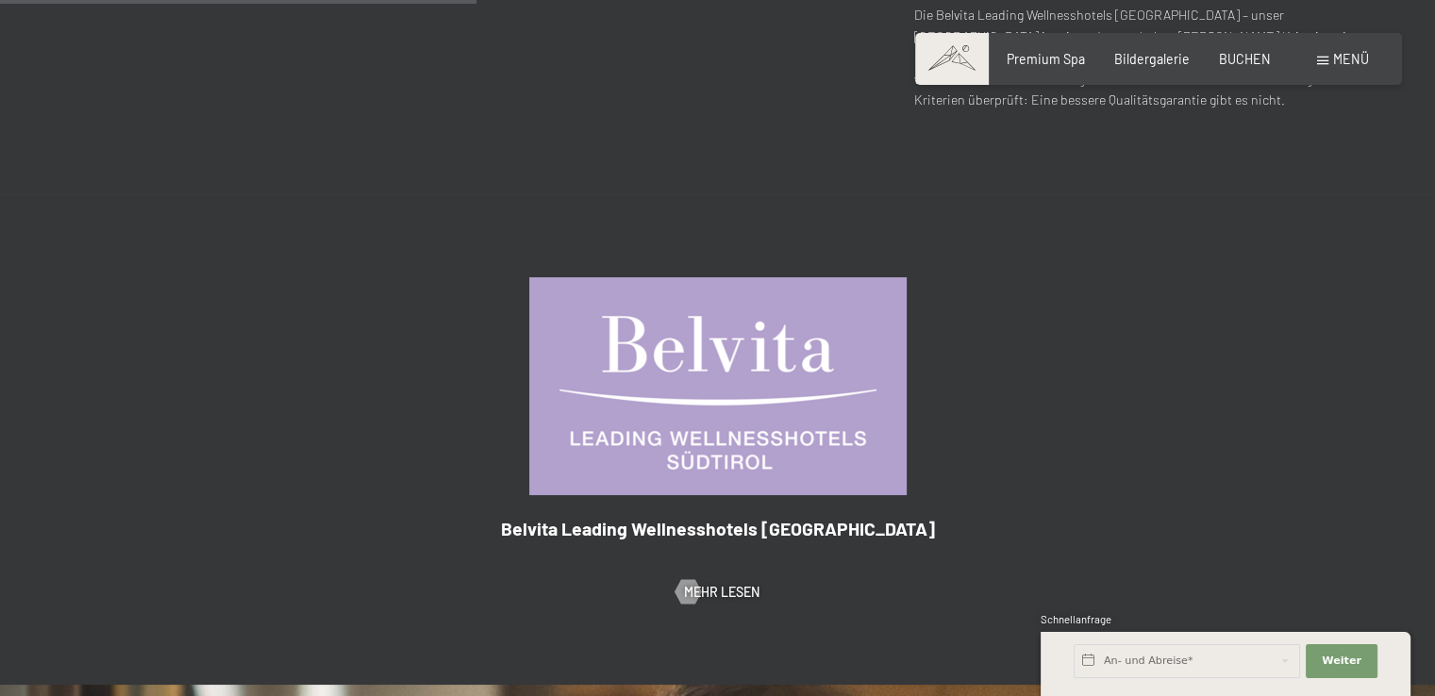
click at [1346, 62] on span "Menü" at bounding box center [1351, 59] width 36 height 16
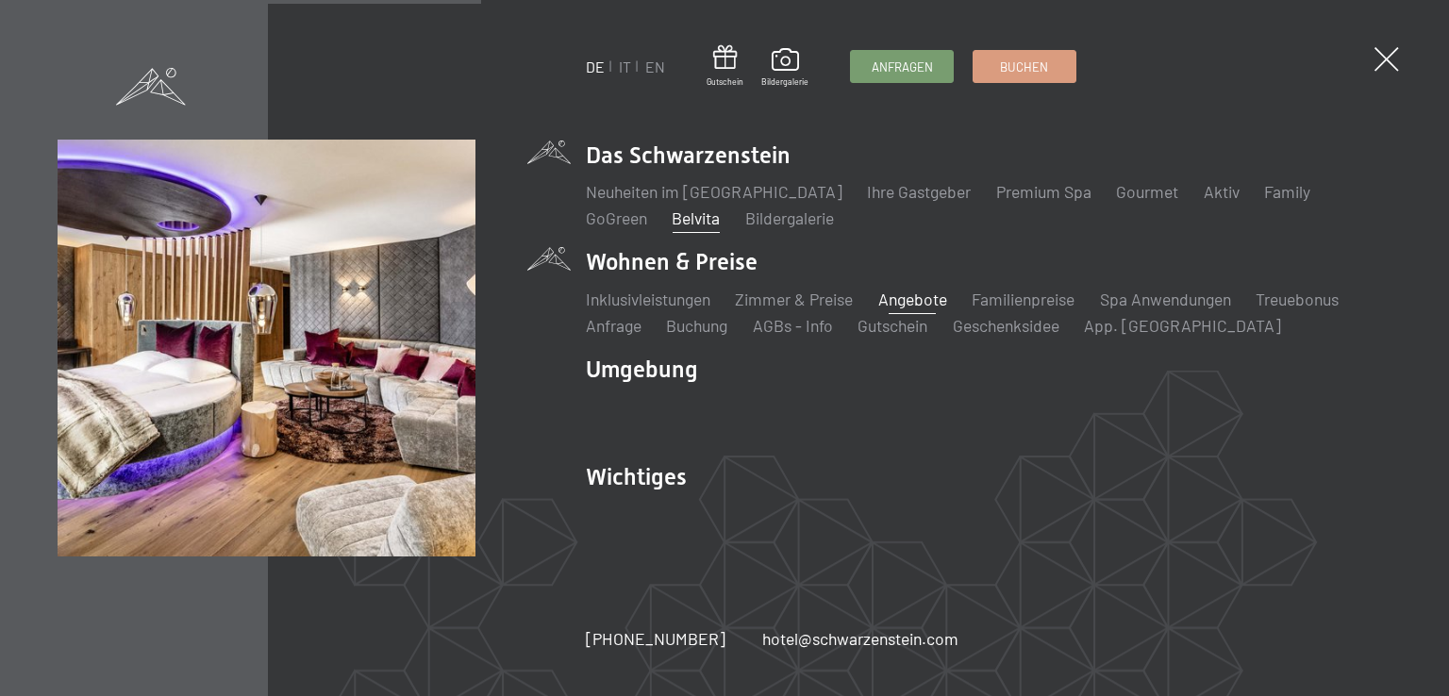
click at [906, 299] on link "Angebote" at bounding box center [912, 299] width 69 height 21
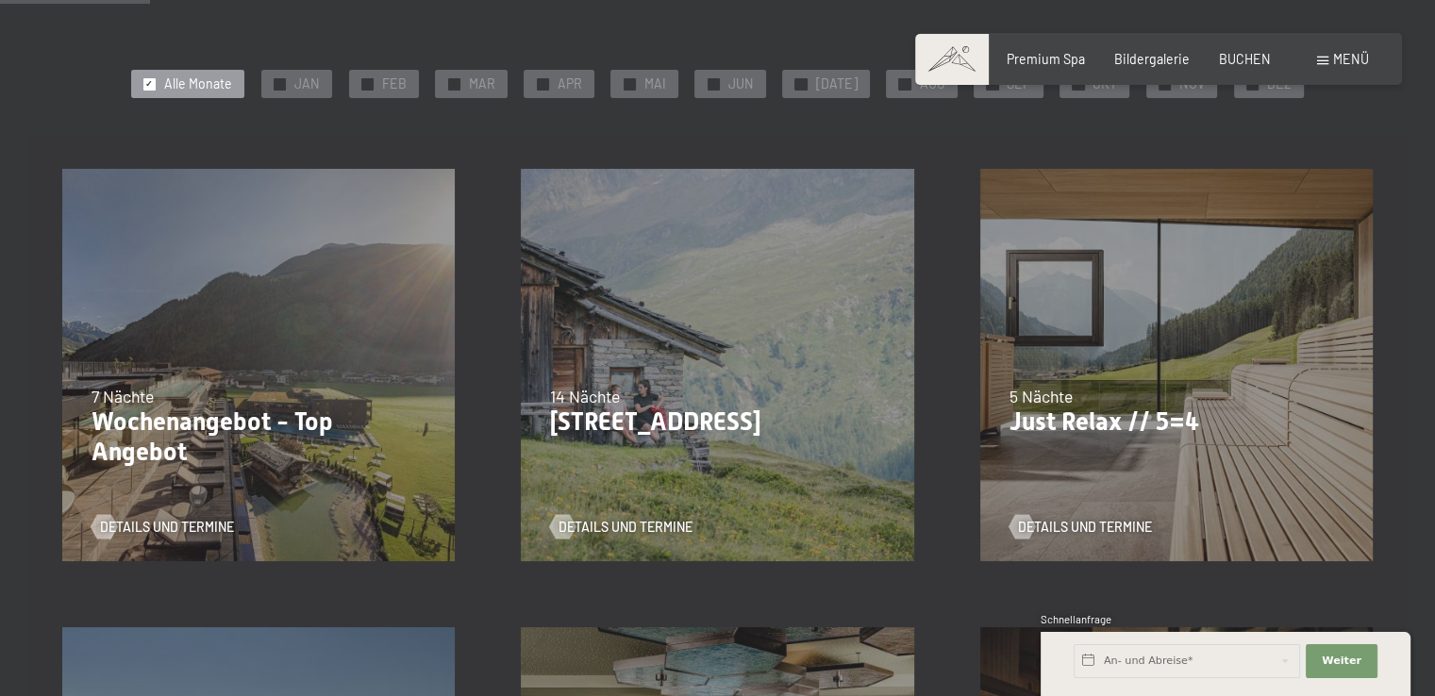
scroll to position [377, 0]
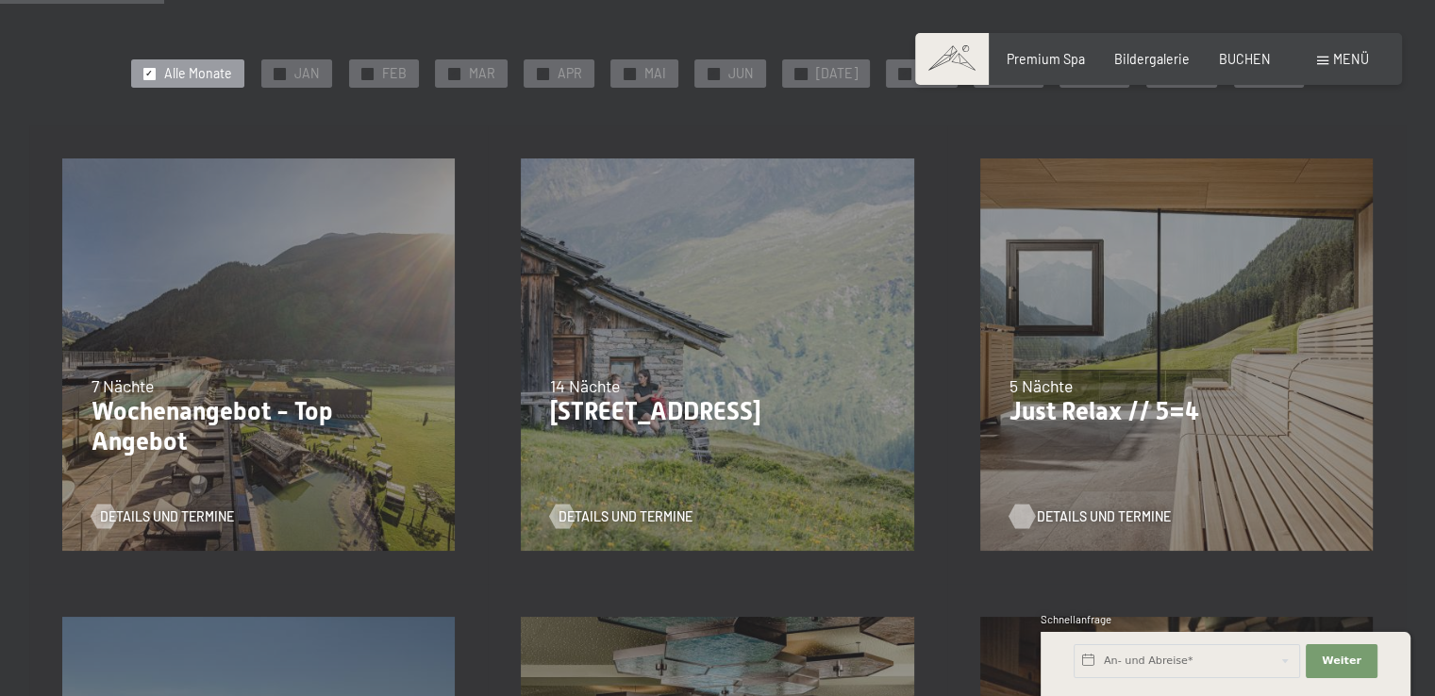
click at [1091, 518] on span "Details und Termine" at bounding box center [1104, 517] width 134 height 19
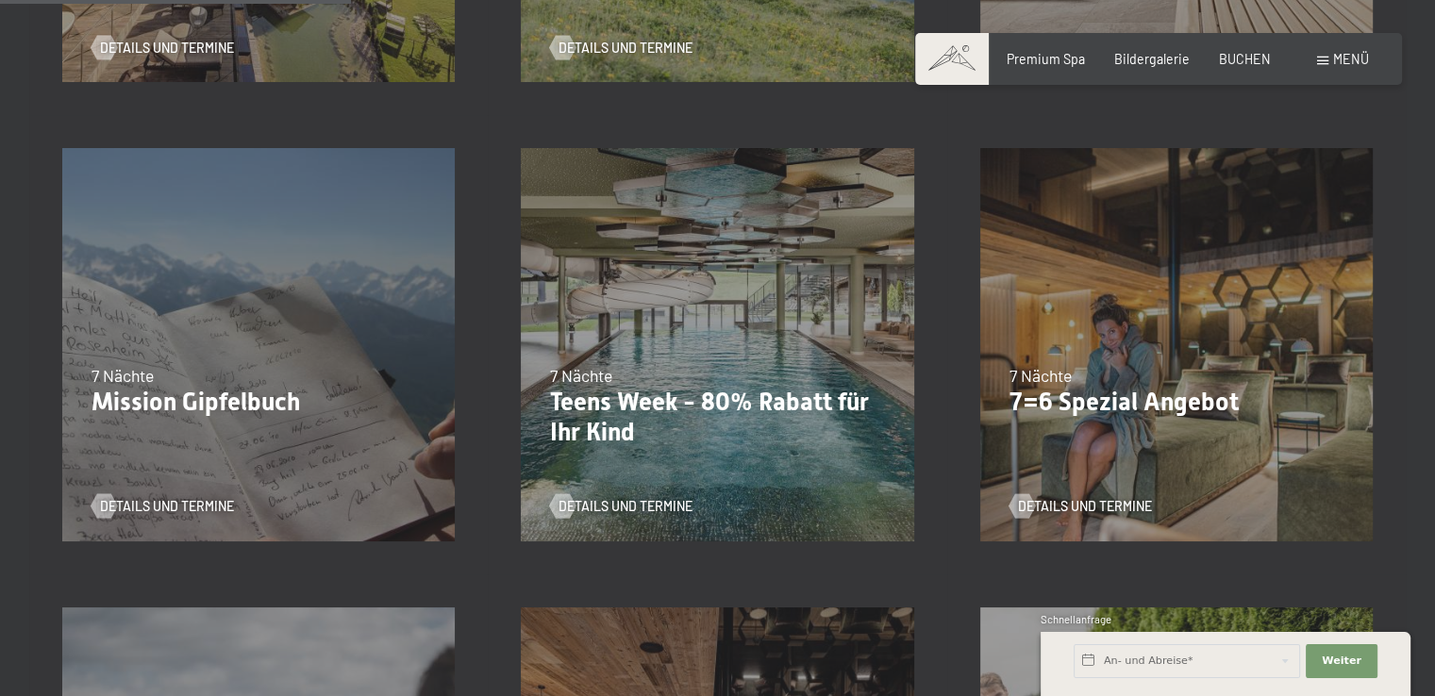
scroll to position [943, 0]
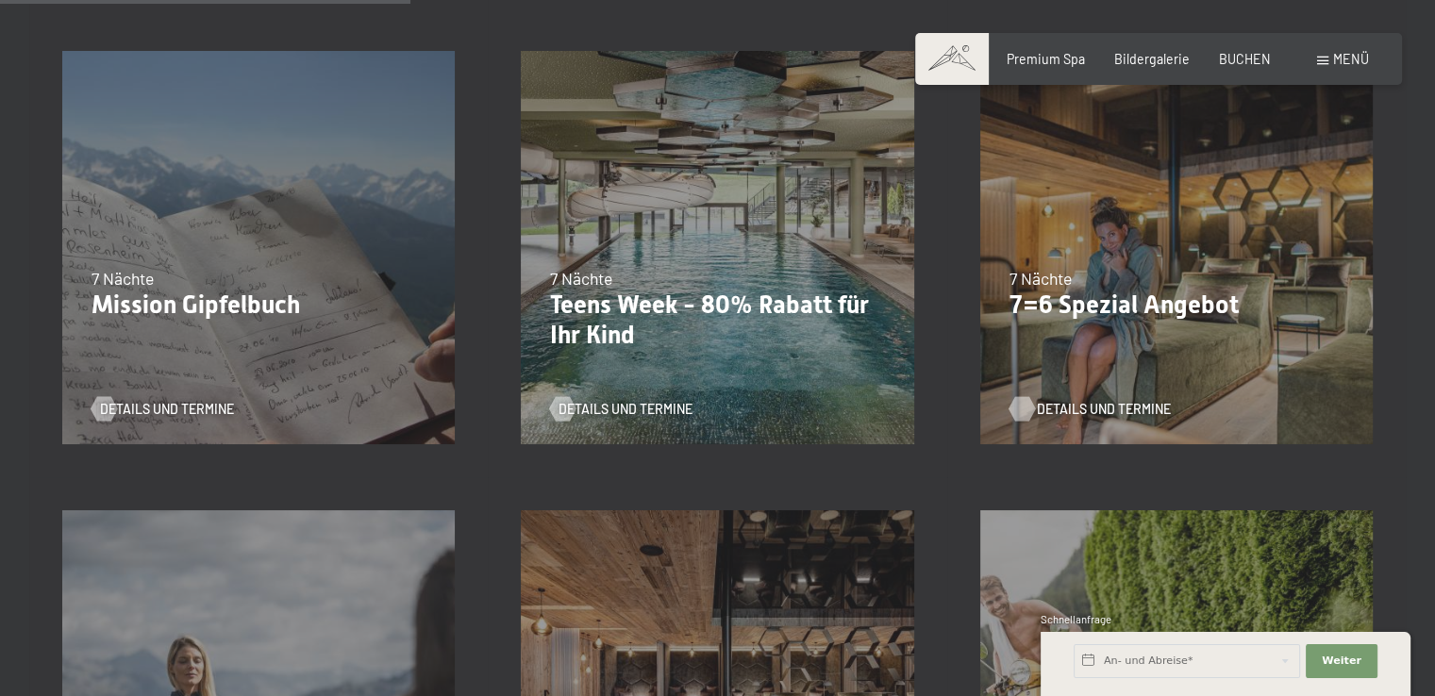
click at [1093, 408] on span "Details und Termine" at bounding box center [1104, 409] width 134 height 19
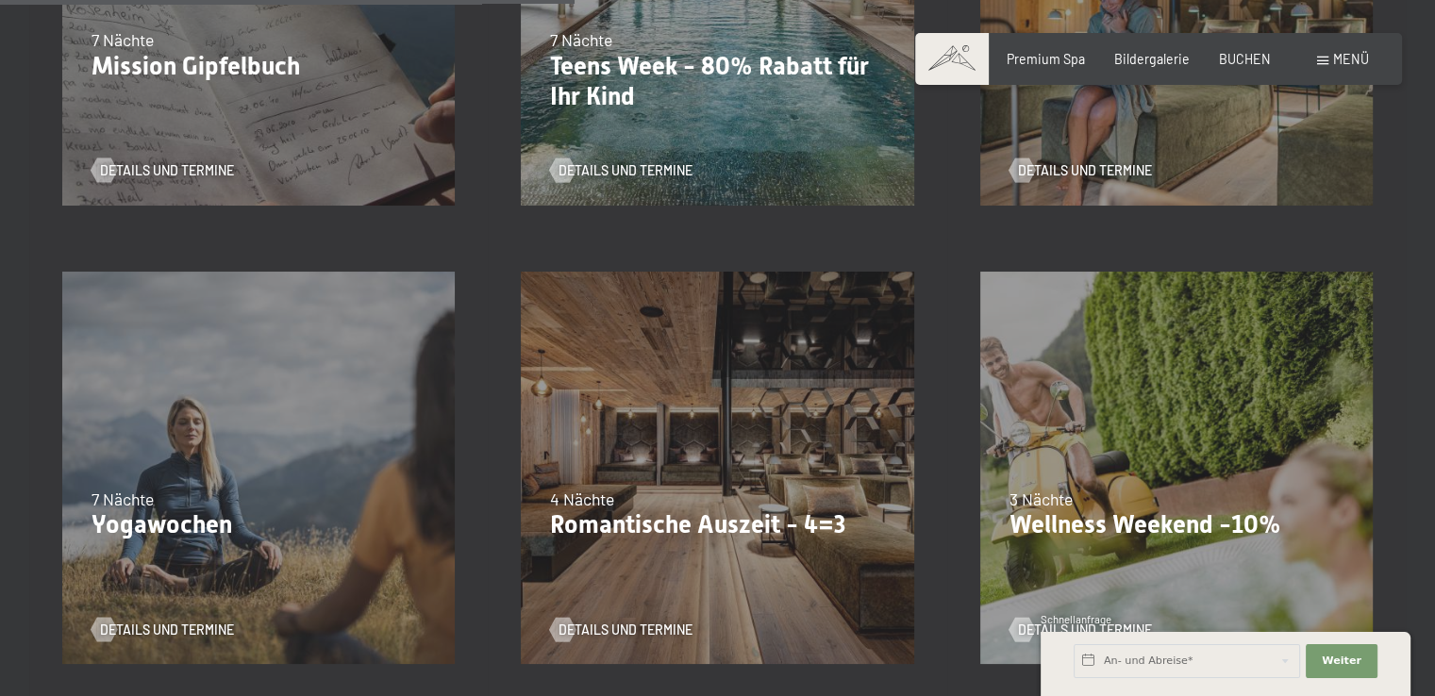
scroll to position [1321, 0]
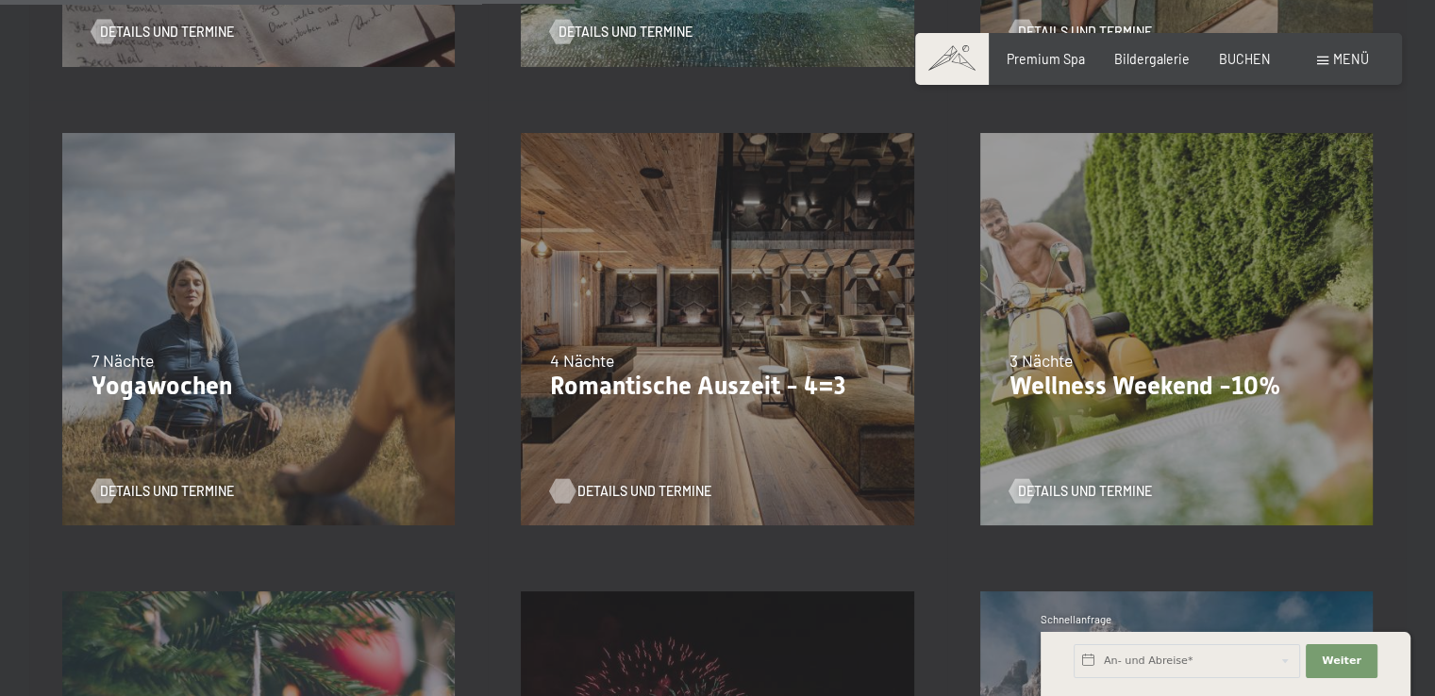
click at [630, 492] on span "Details und Termine" at bounding box center [644, 491] width 134 height 19
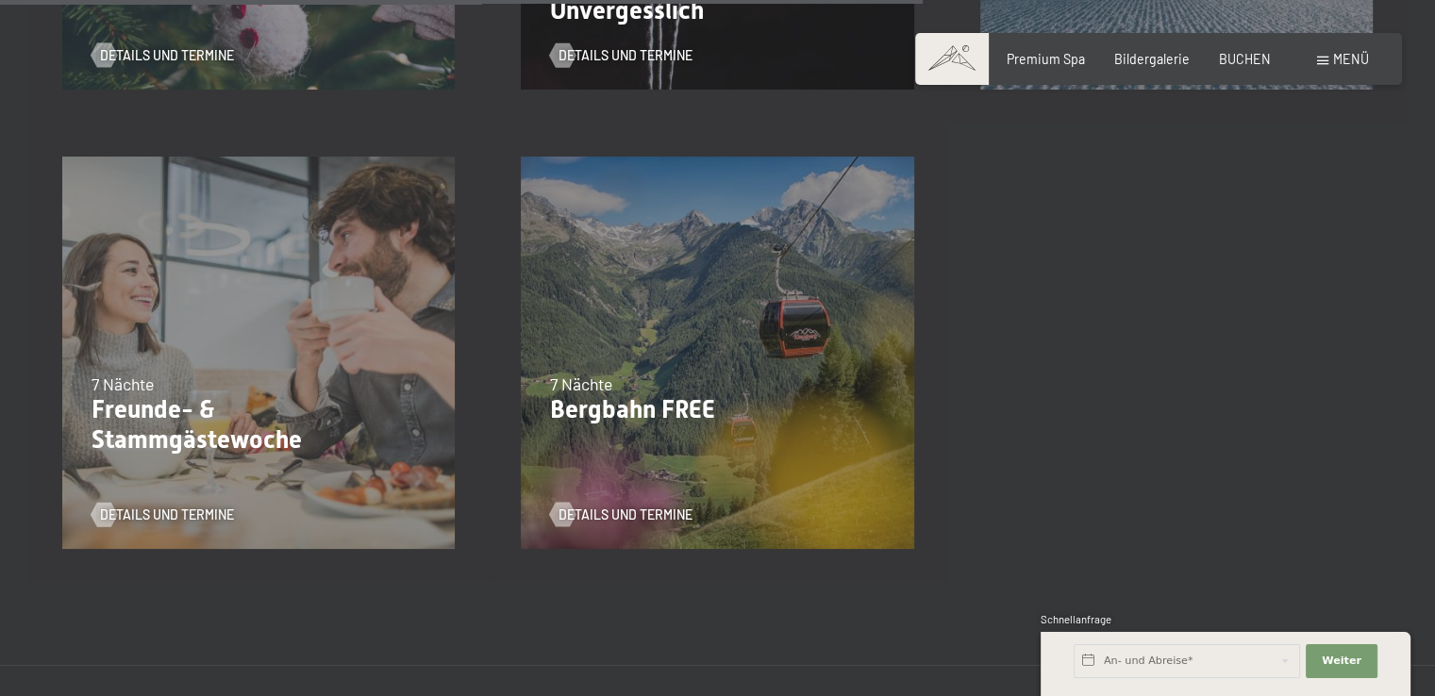
scroll to position [2260, 0]
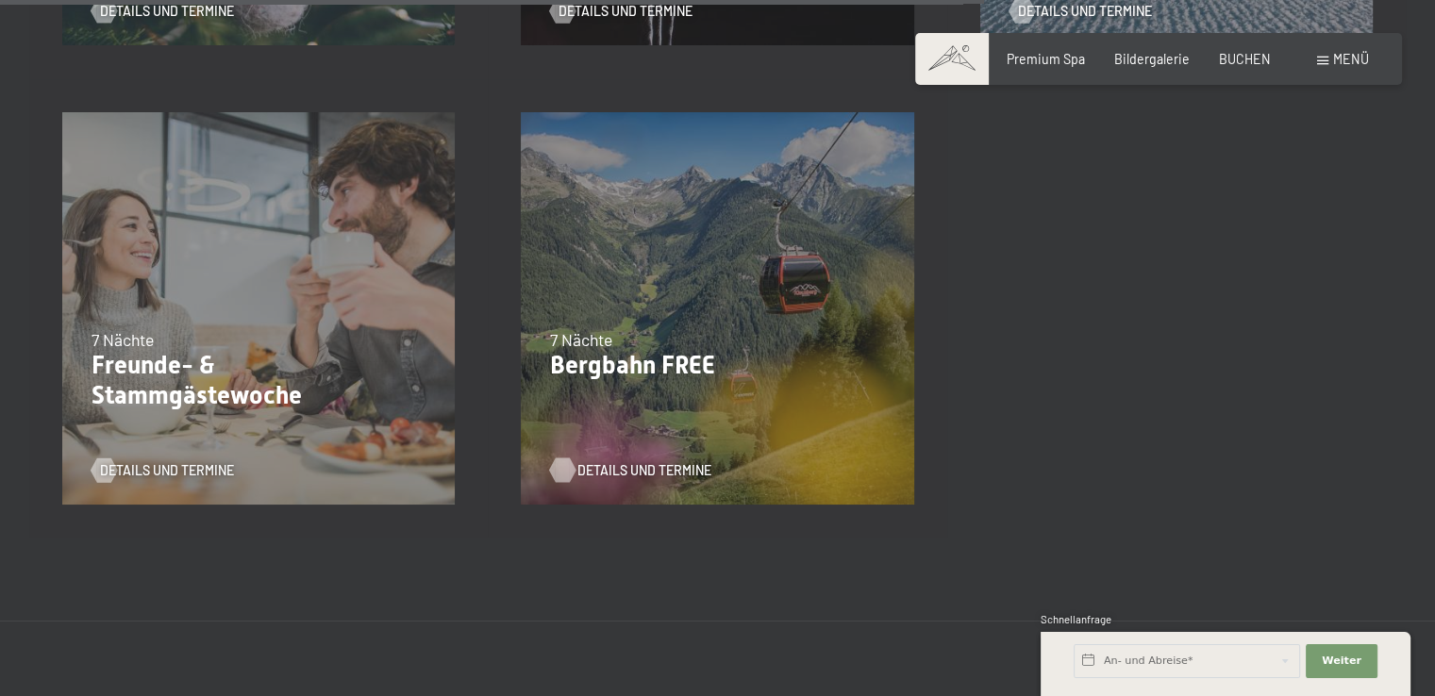
click at [598, 465] on span "Details und Termine" at bounding box center [644, 470] width 134 height 19
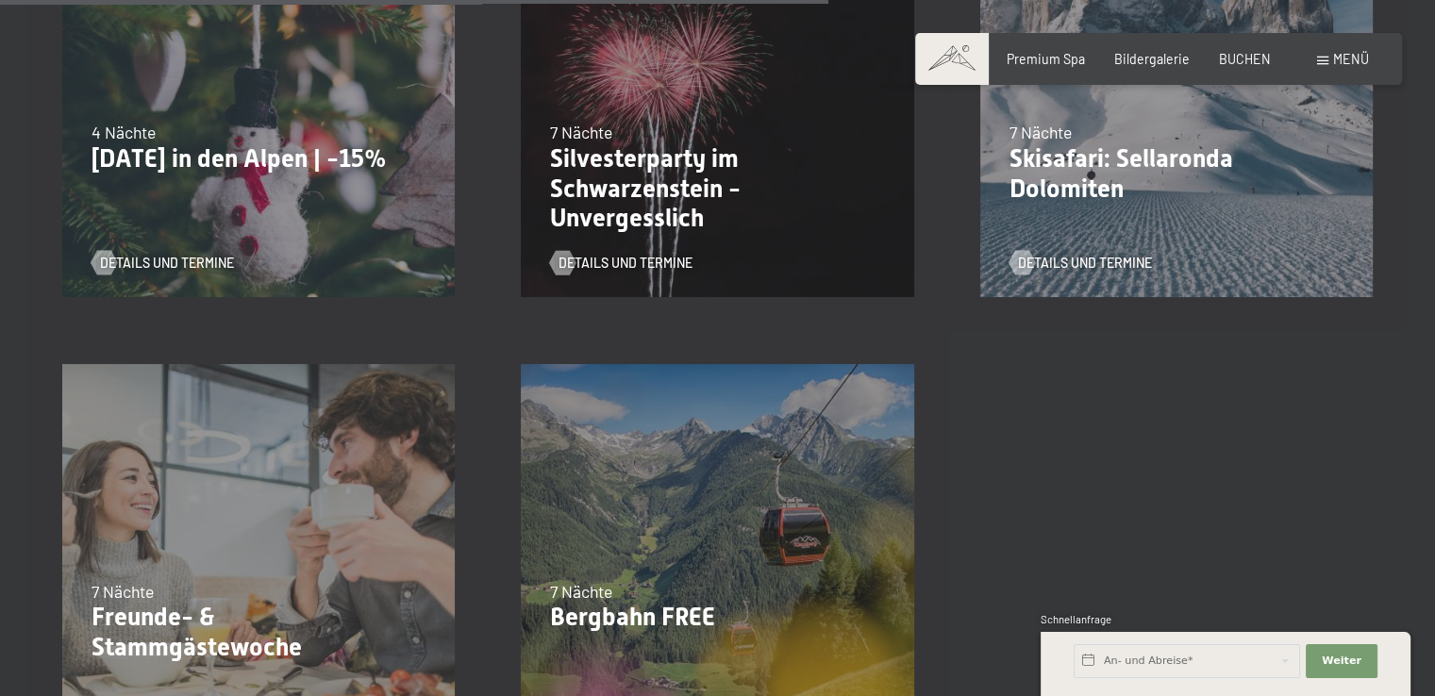
scroll to position [1774, 0]
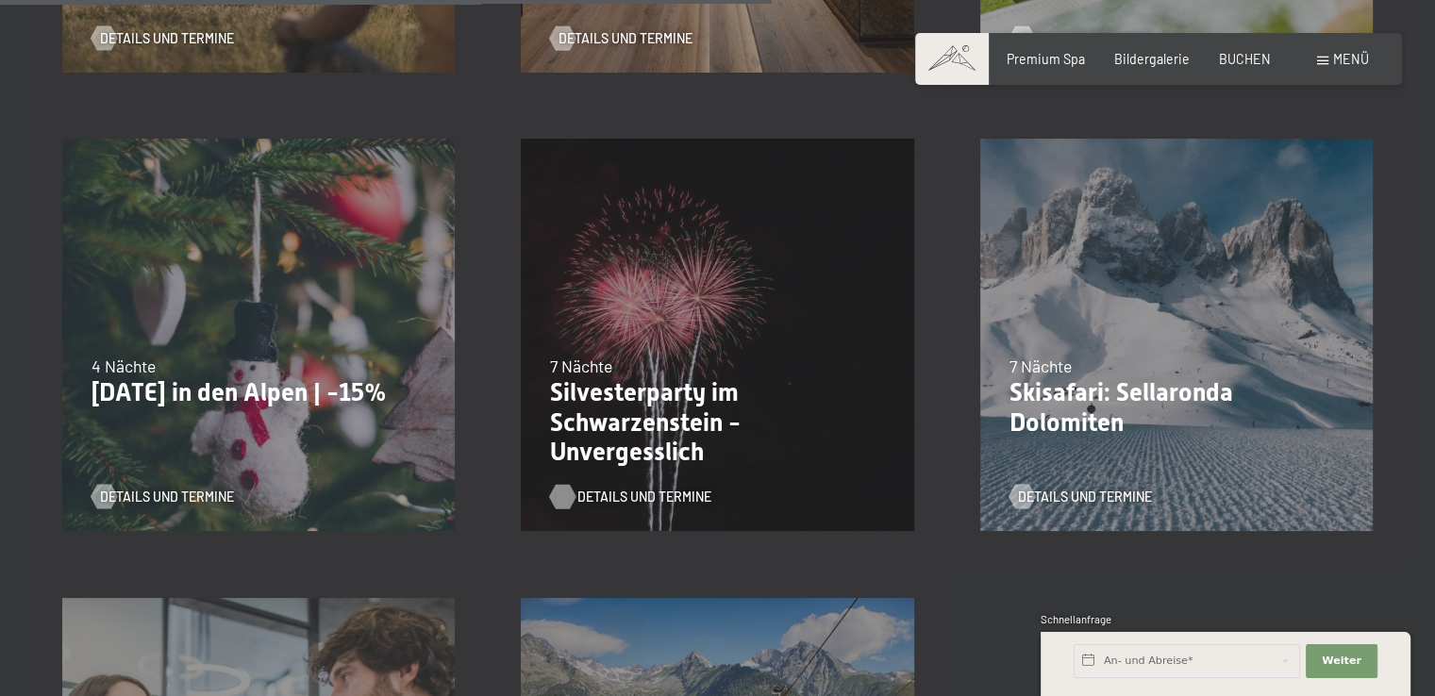
click at [611, 502] on span "Details und Termine" at bounding box center [644, 497] width 134 height 19
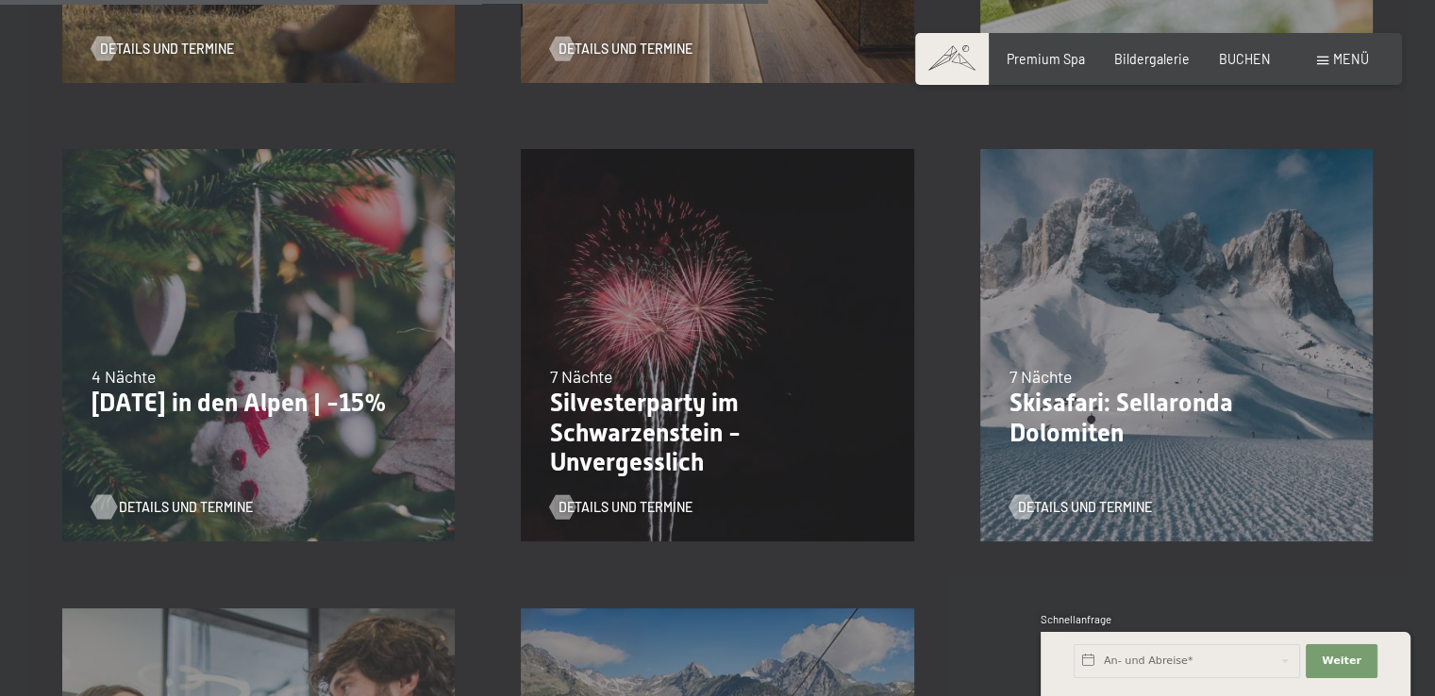
click at [161, 504] on span "Details und Termine" at bounding box center [186, 507] width 134 height 19
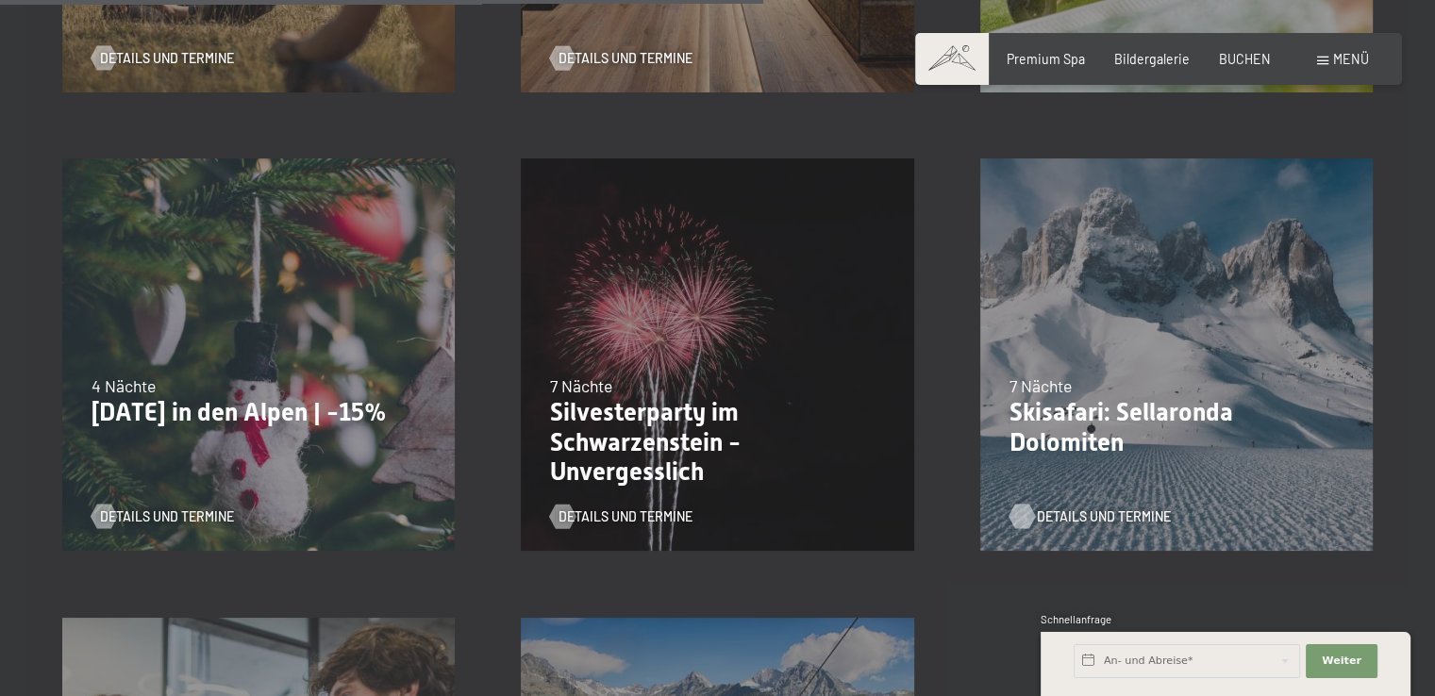
click at [1079, 514] on span "Details und Termine" at bounding box center [1104, 517] width 134 height 19
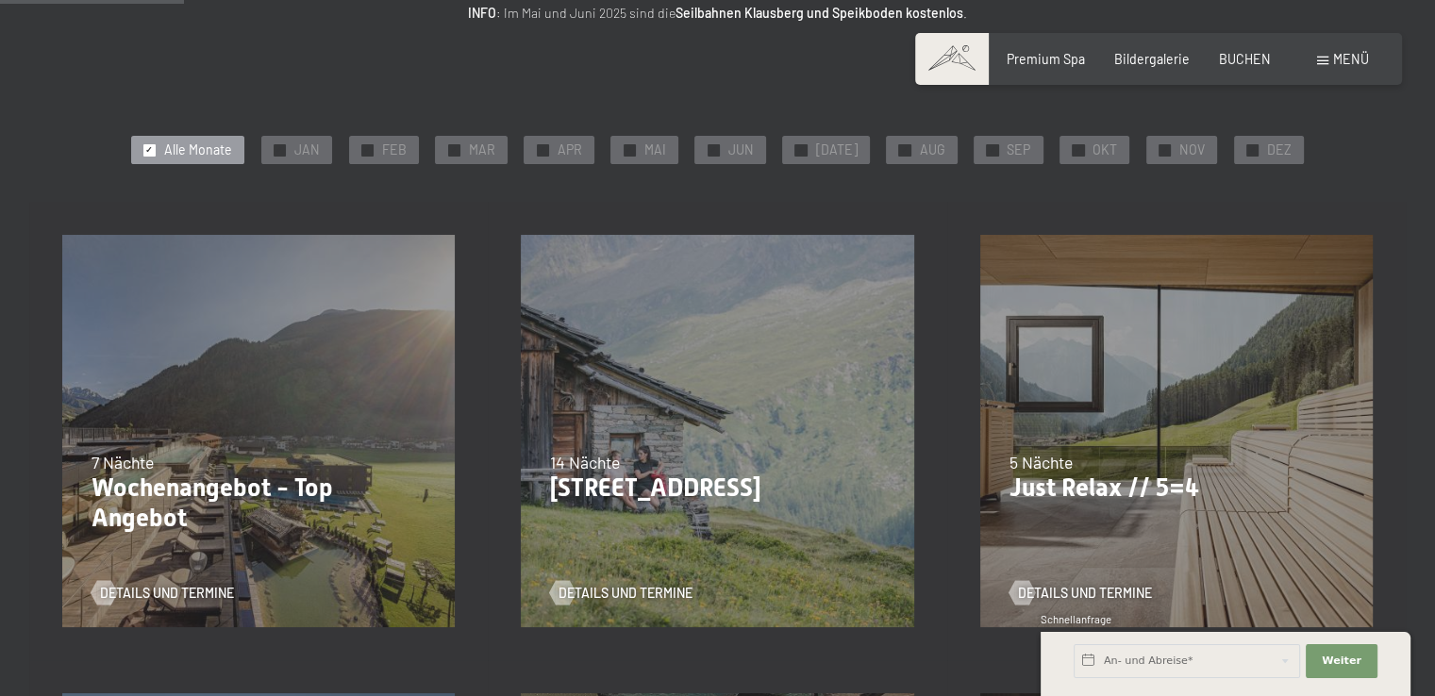
scroll to position [45, 0]
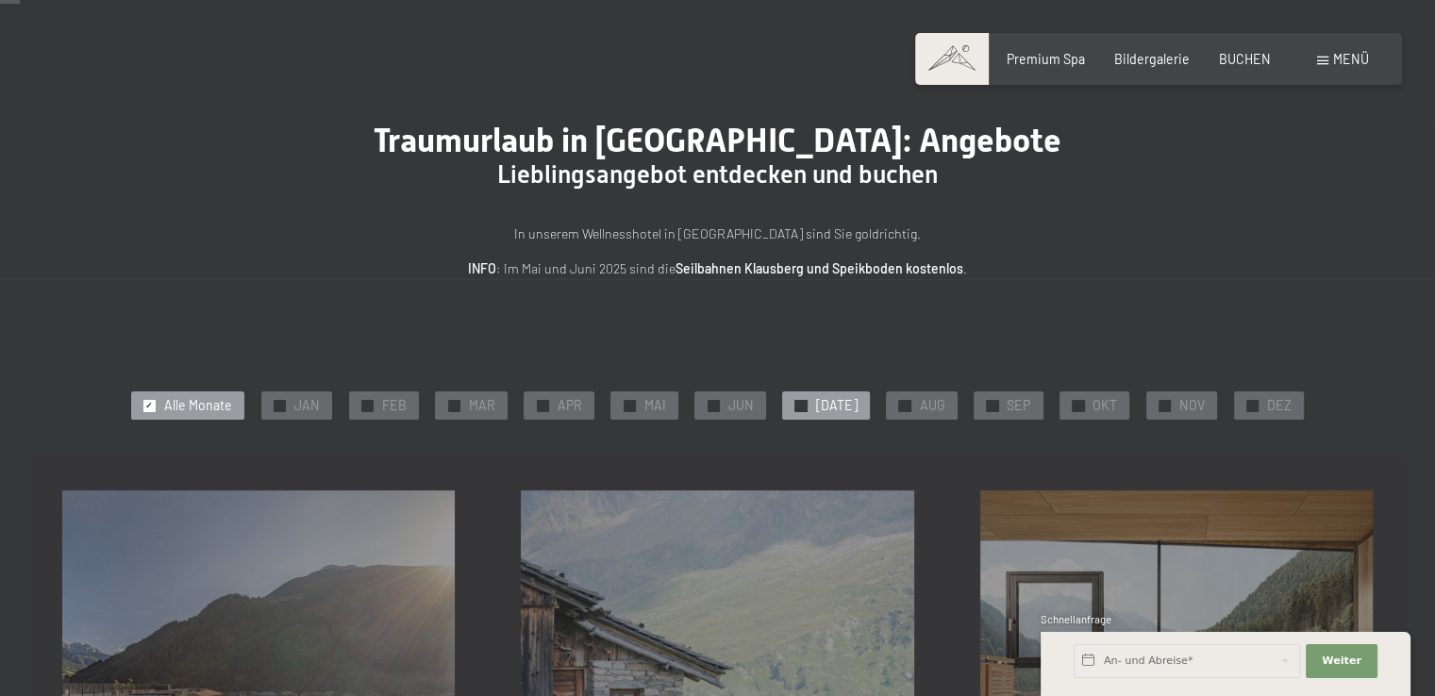
click at [807, 403] on div at bounding box center [800, 406] width 12 height 12
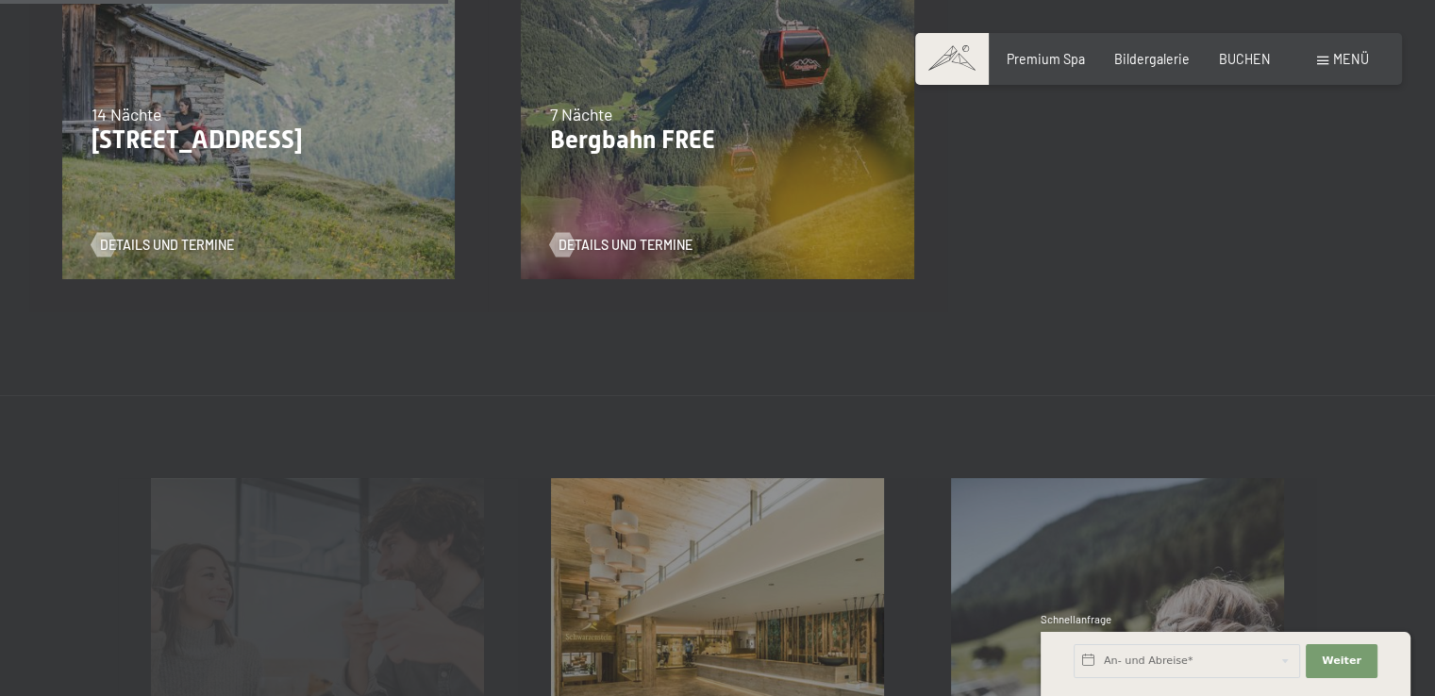
scroll to position [423, 0]
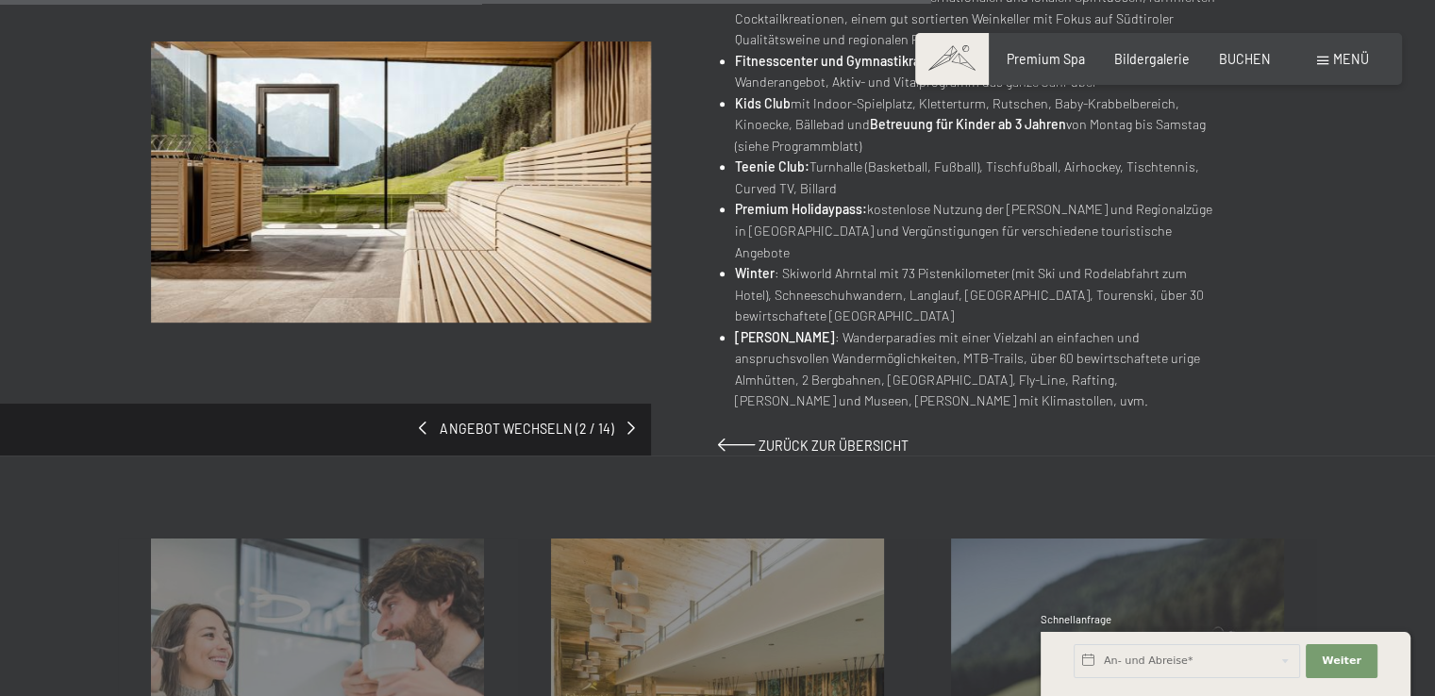
scroll to position [1038, 0]
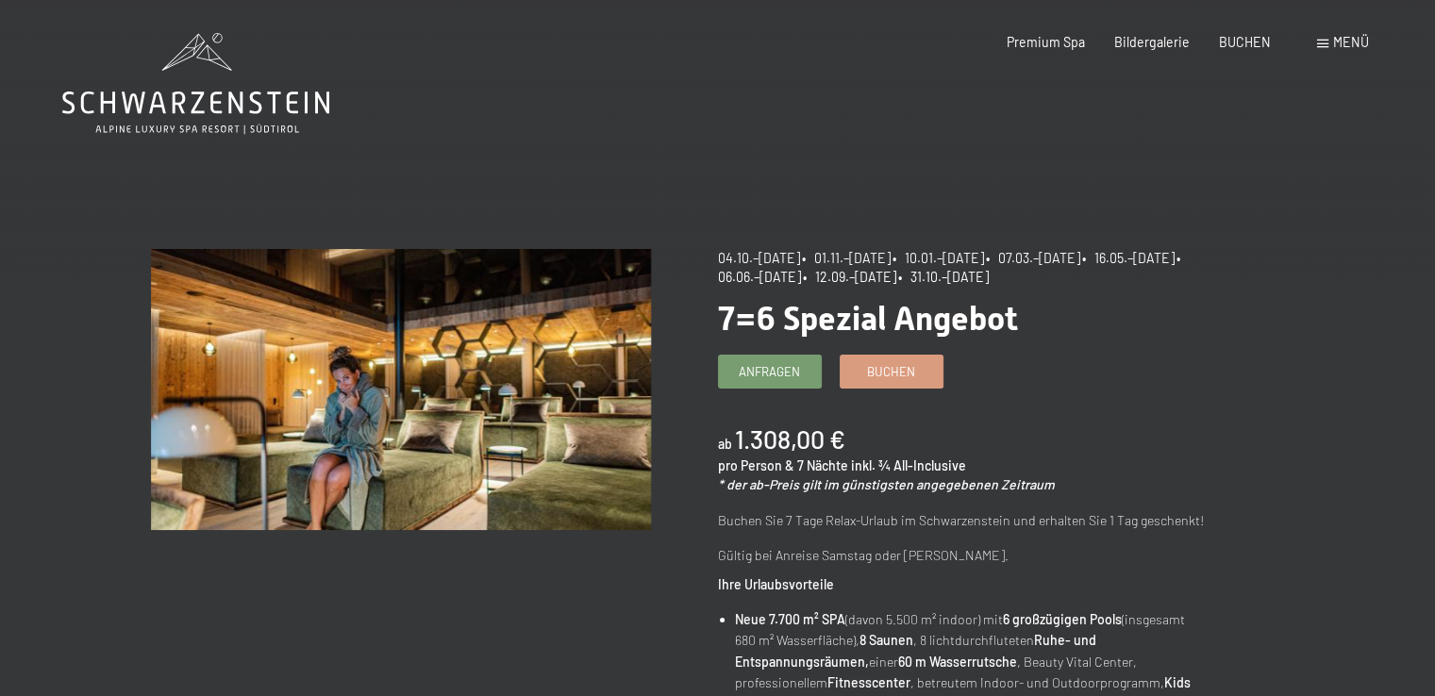
click at [1341, 46] on span "Menü" at bounding box center [1351, 42] width 36 height 16
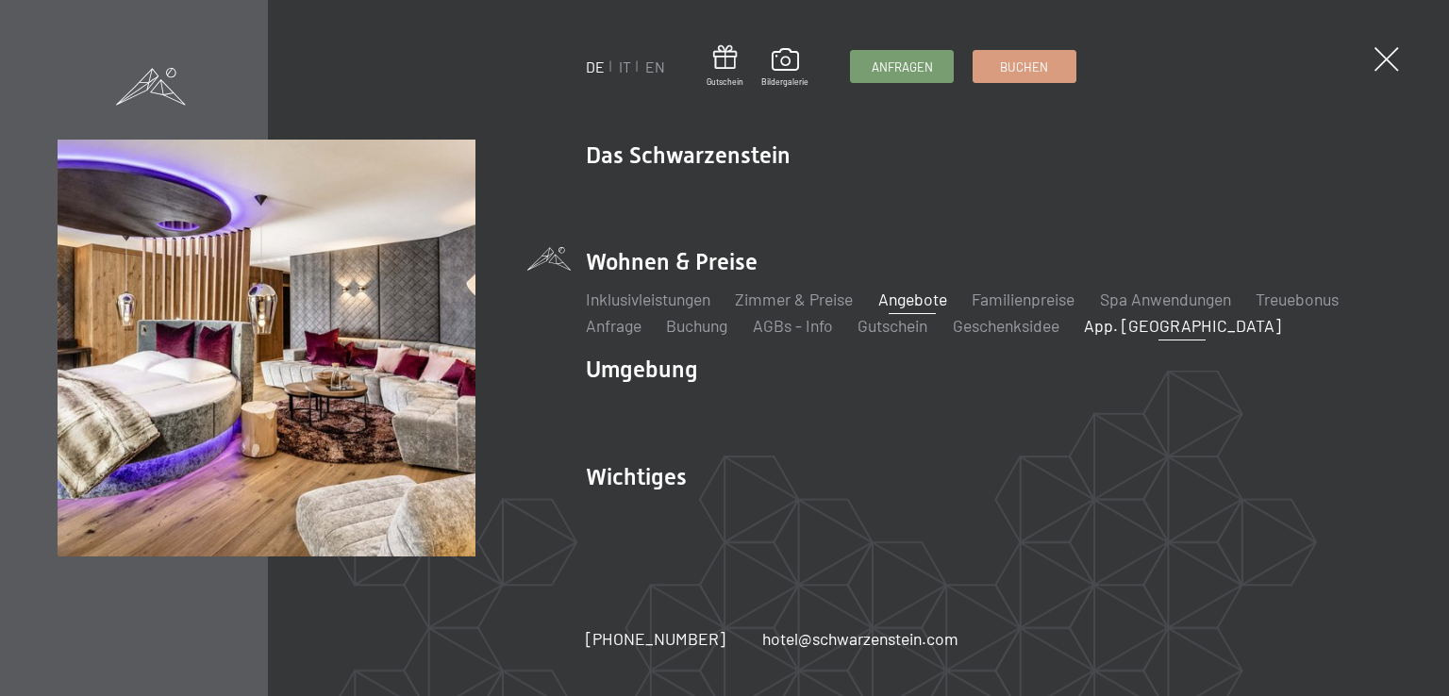
click at [1122, 328] on link "App. [GEOGRAPHIC_DATA]" at bounding box center [1182, 325] width 197 height 21
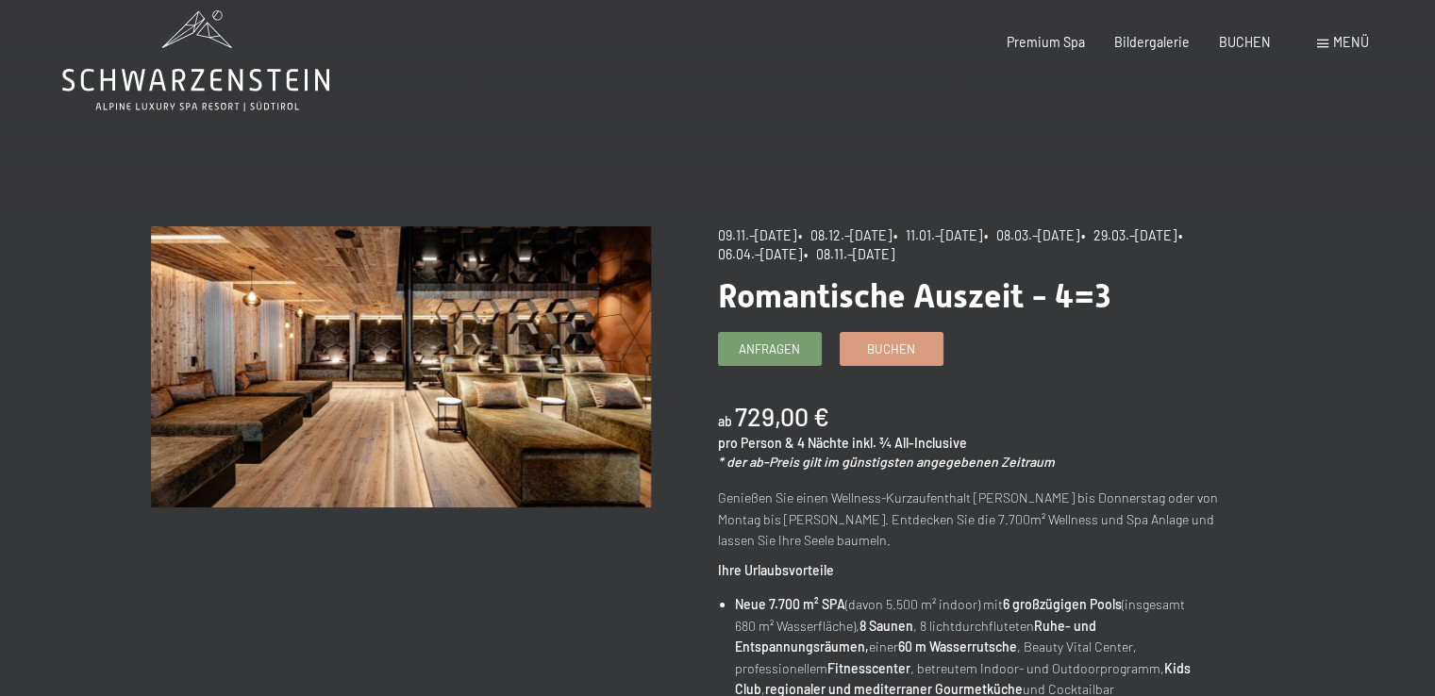
scroll to position [94, 0]
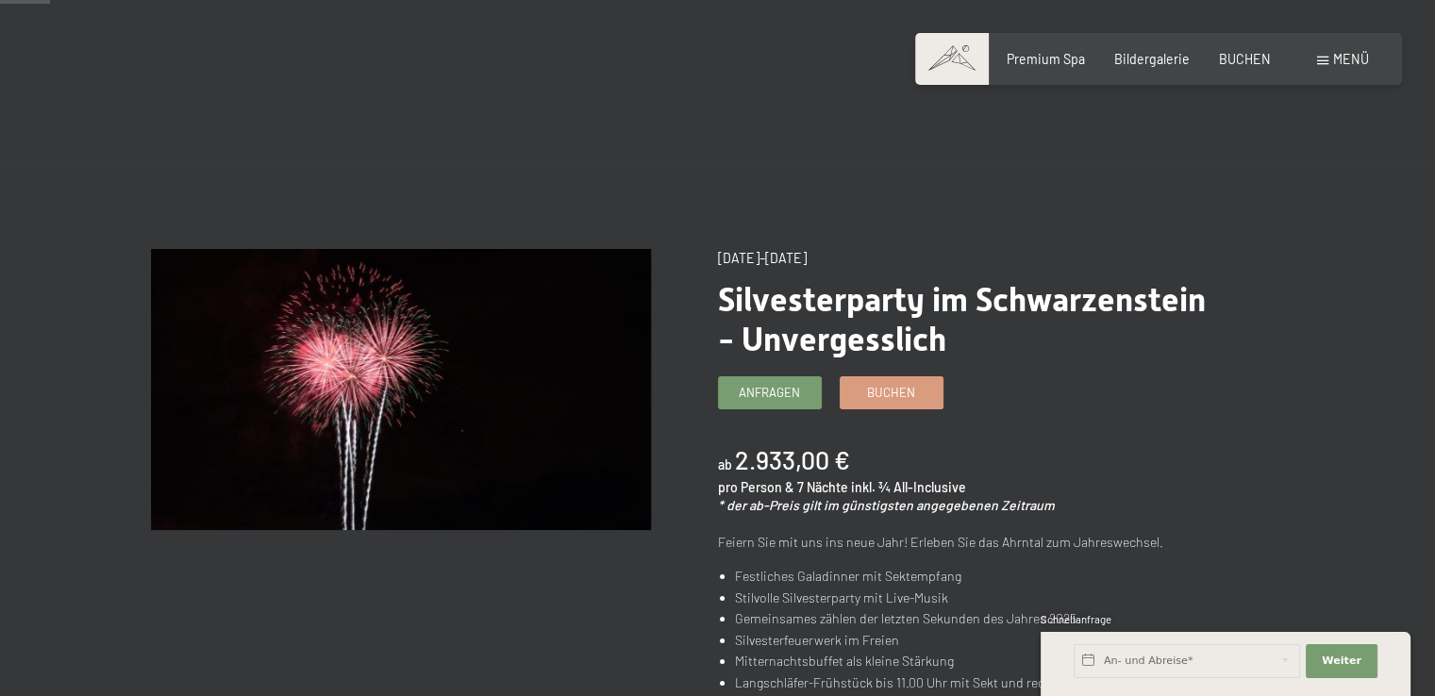
scroll to position [283, 0]
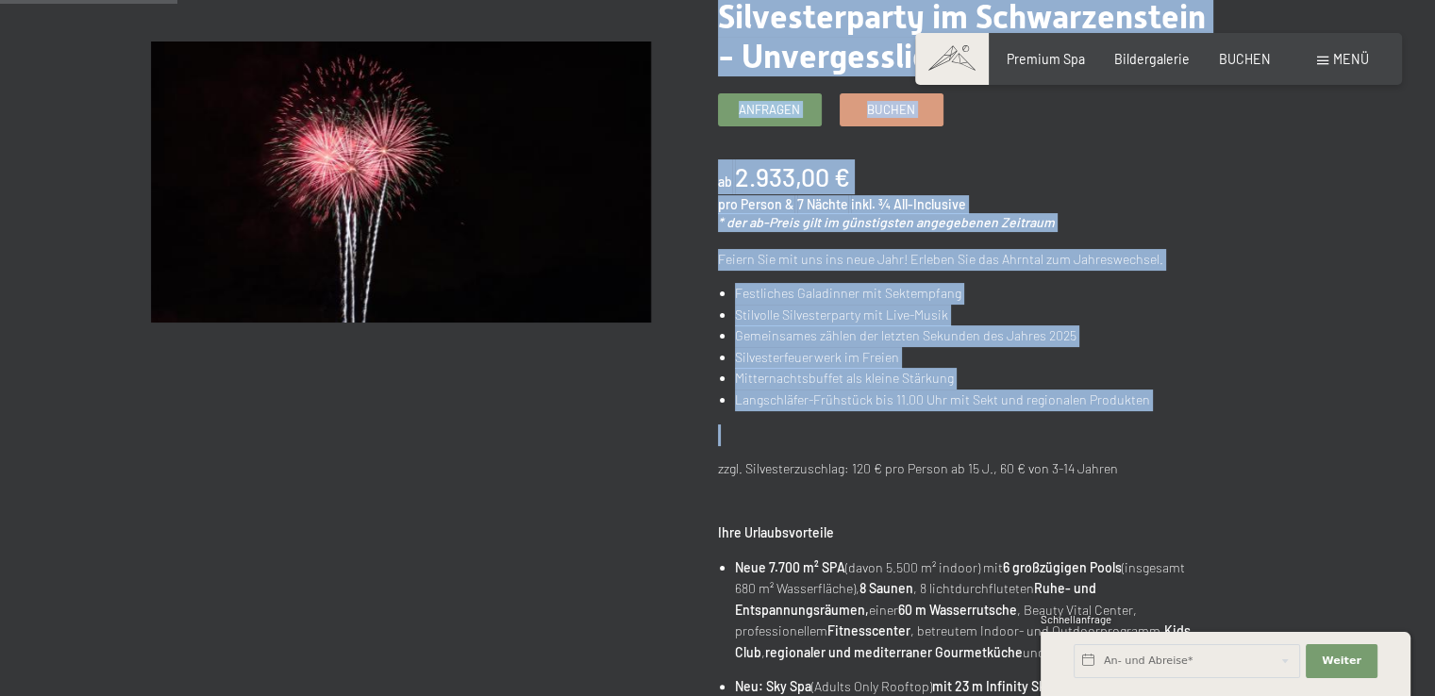
drag, startPoint x: 713, startPoint y: 262, endPoint x: 1116, endPoint y: 416, distance: 431.2
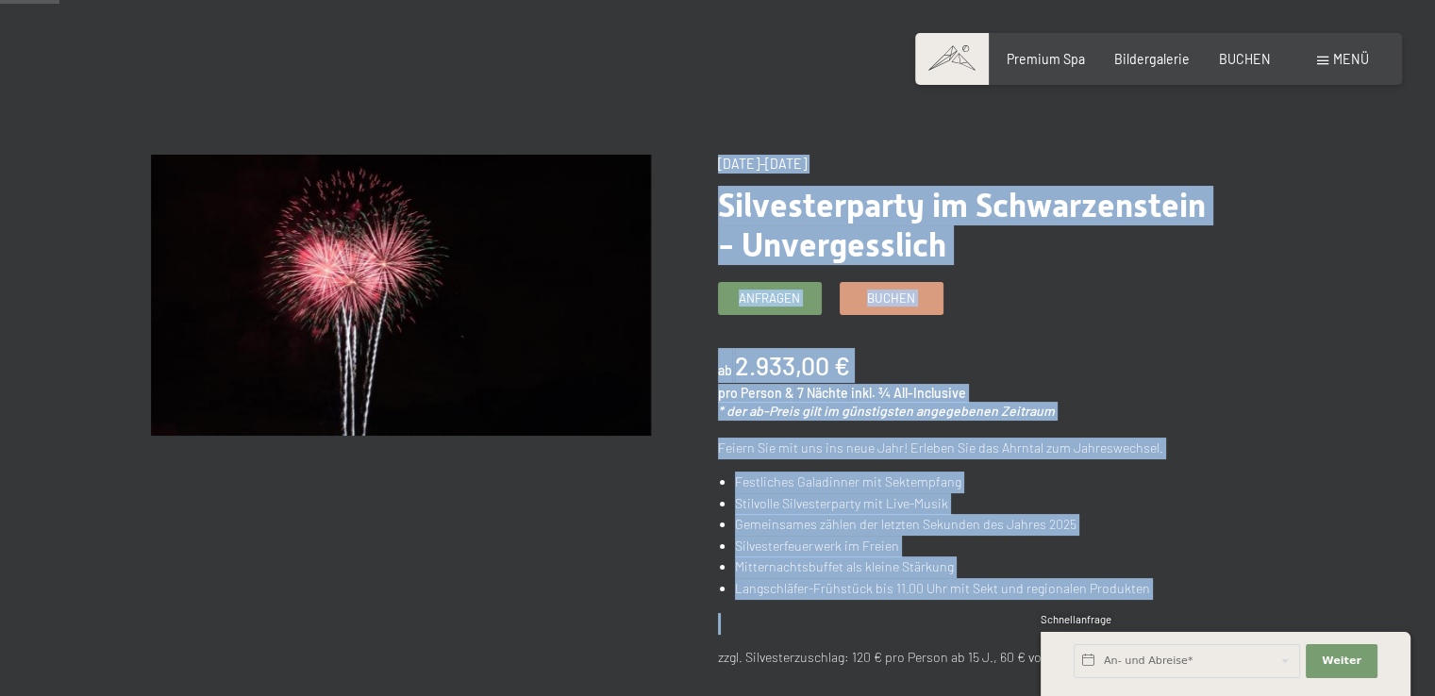
click at [1124, 366] on div "ab 2.933,00 € pro Person & 7 Nächte inkl. ¾ All-Inclusive * der ab-Preis gilt i…" at bounding box center [968, 384] width 500 height 73
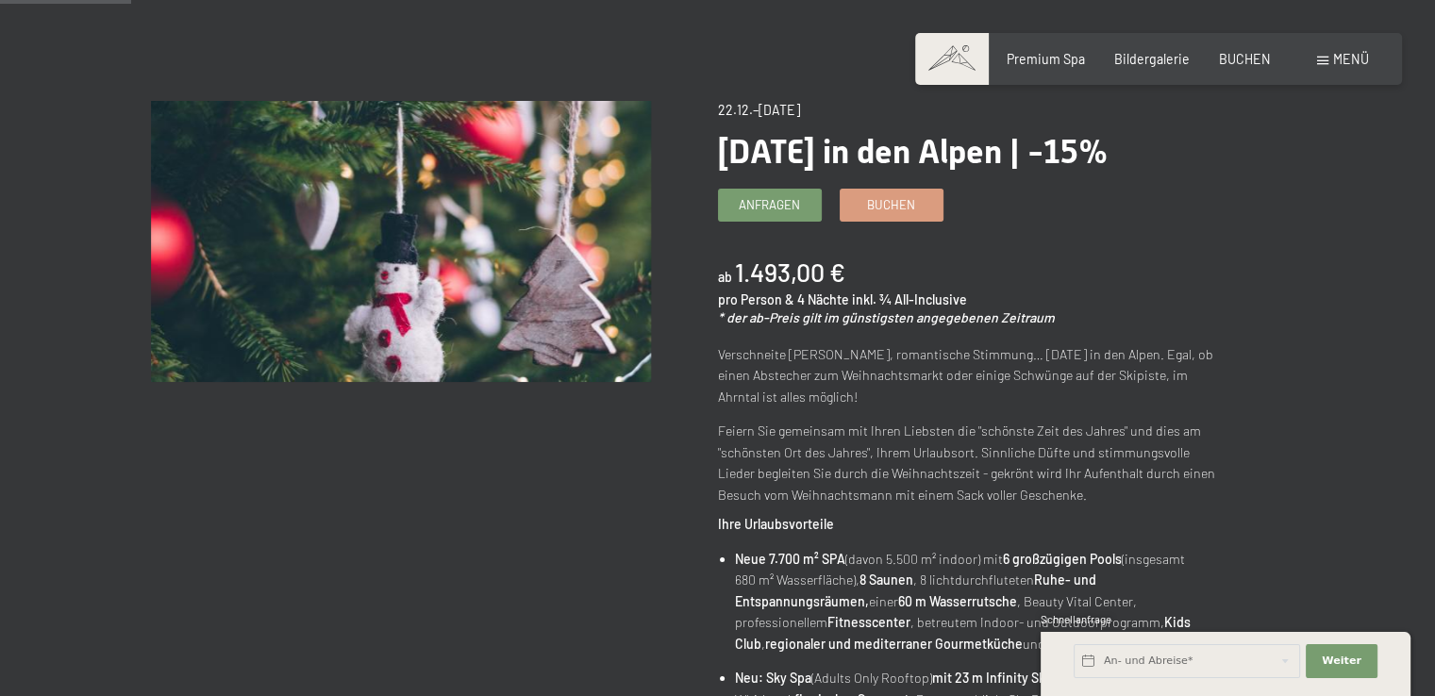
scroll to position [189, 0]
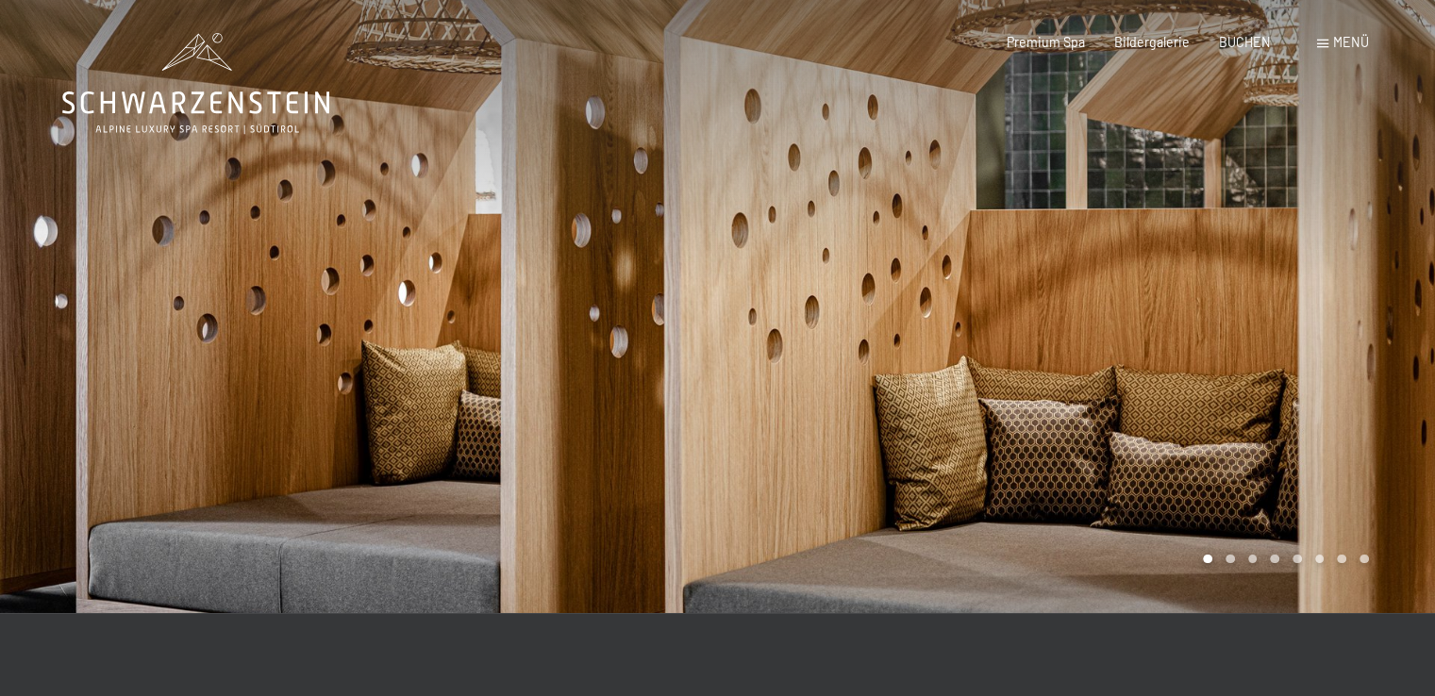
click at [1336, 39] on span "Menü" at bounding box center [1351, 42] width 36 height 16
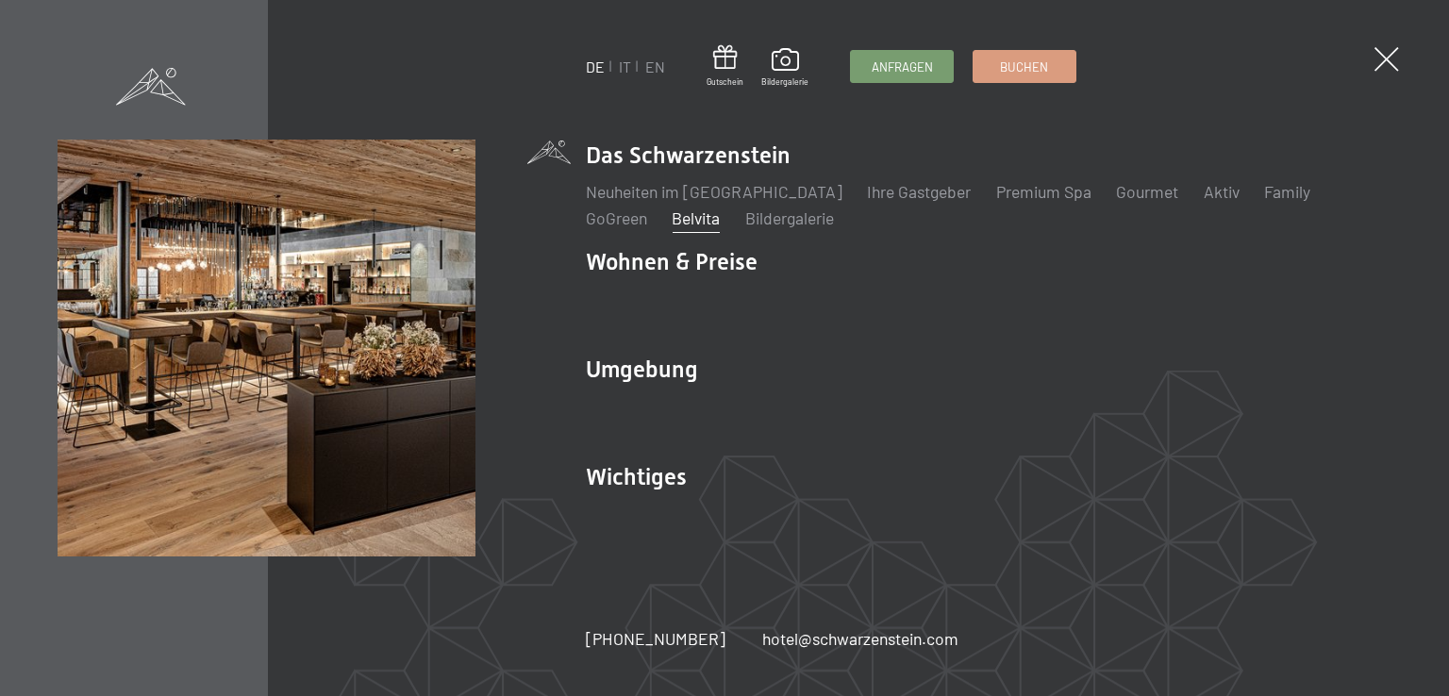
click at [672, 225] on link "Belvita" at bounding box center [696, 218] width 48 height 21
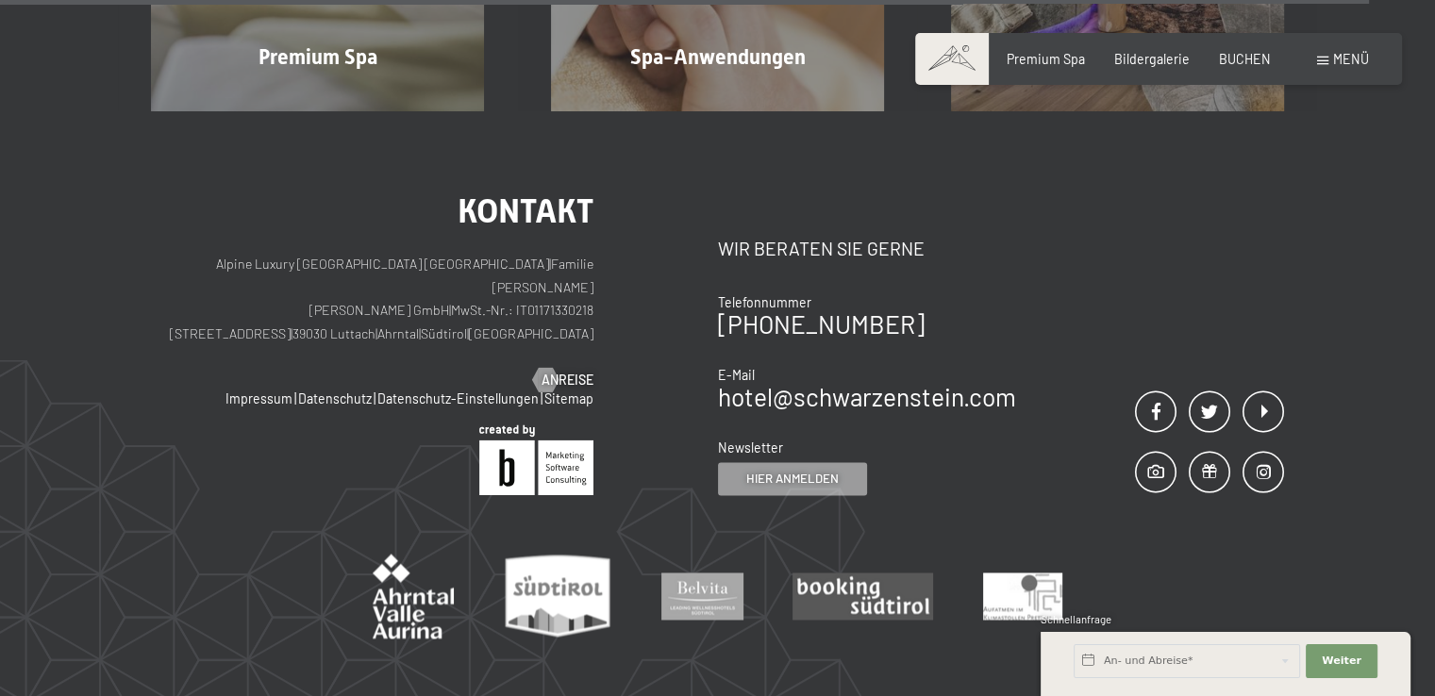
scroll to position [2830, 0]
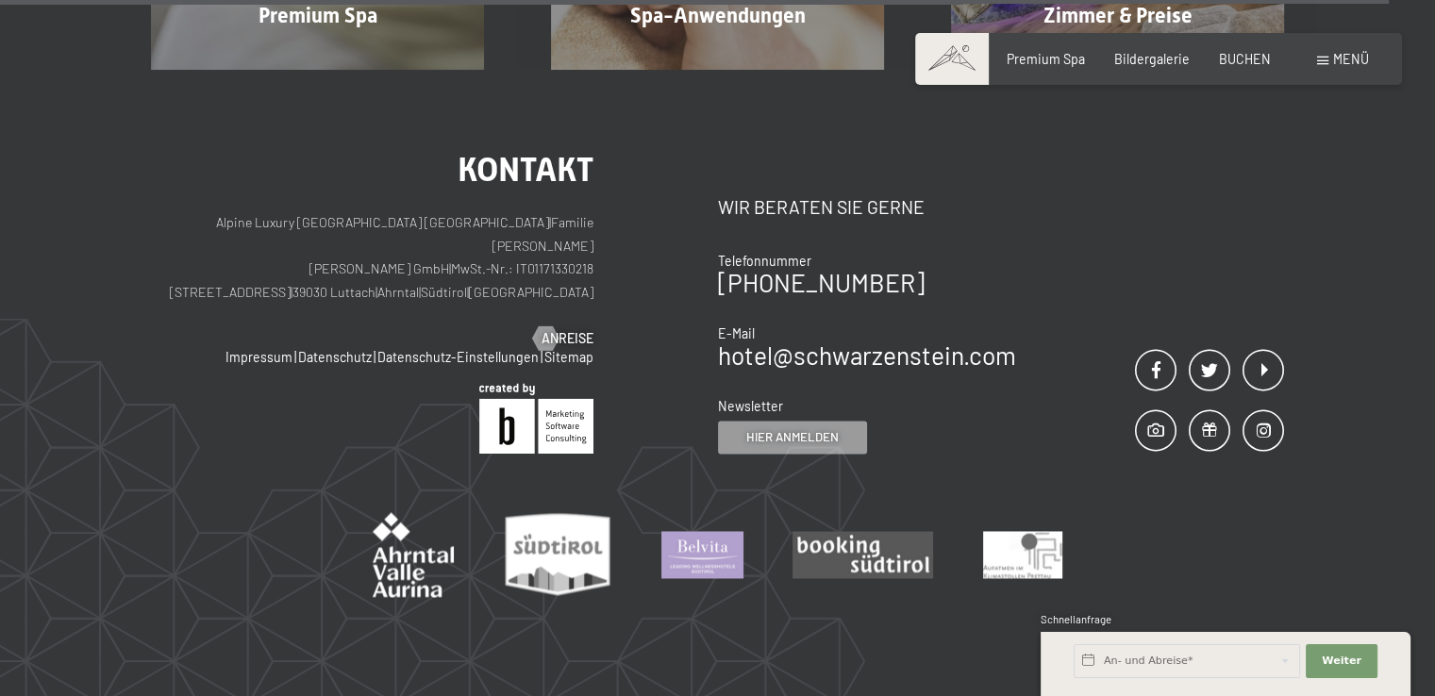
click at [703, 531] on img at bounding box center [702, 554] width 82 height 47
click at [683, 531] on img at bounding box center [702, 554] width 82 height 47
